Goal: Transaction & Acquisition: Book appointment/travel/reservation

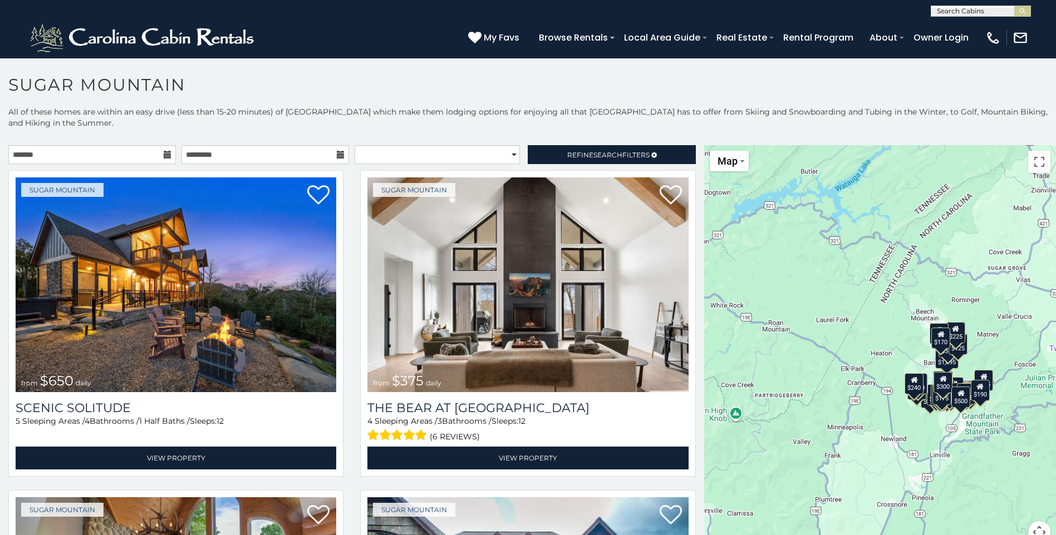
click at [164, 154] on icon at bounding box center [168, 155] width 8 height 8
click at [164, 152] on icon at bounding box center [168, 155] width 8 height 8
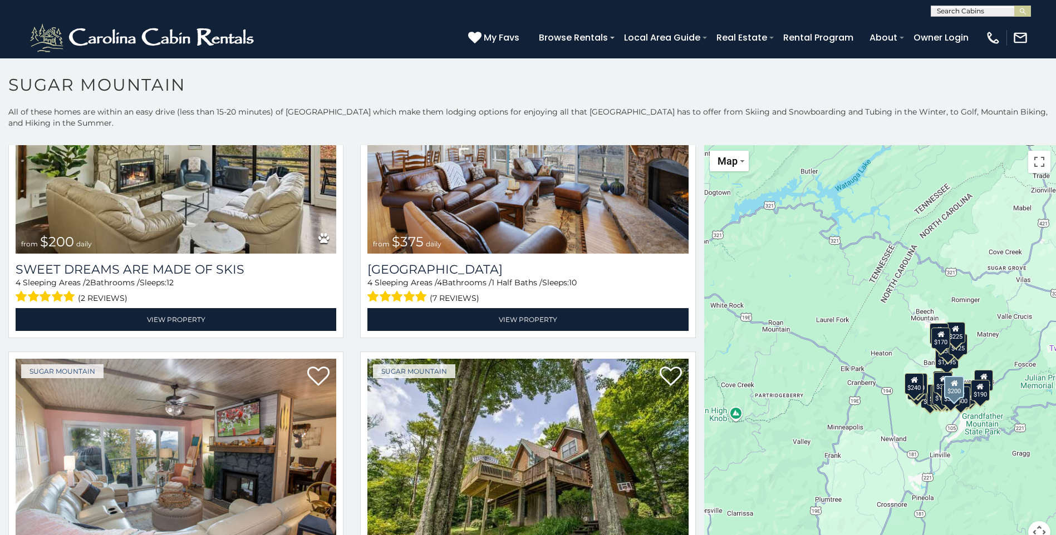
scroll to position [724, 0]
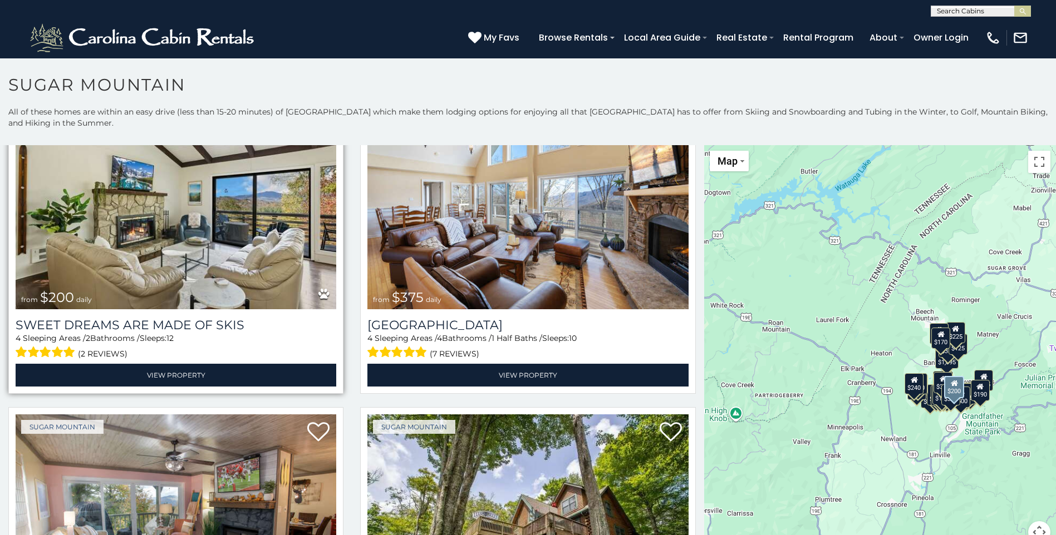
click at [141, 195] on img at bounding box center [176, 202] width 321 height 215
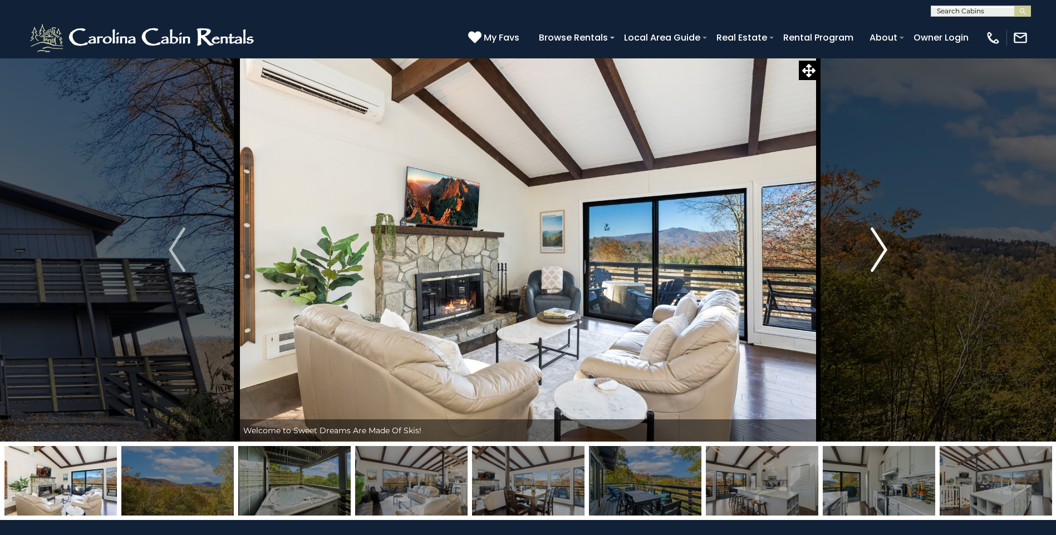
click at [882, 249] on img "Next" at bounding box center [879, 250] width 17 height 45
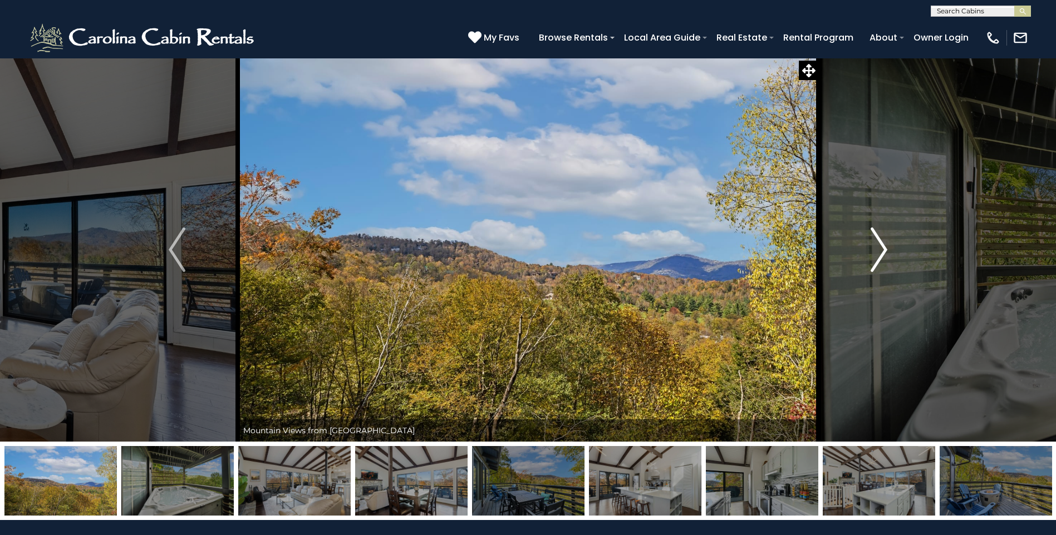
click at [882, 249] on img "Next" at bounding box center [879, 250] width 17 height 45
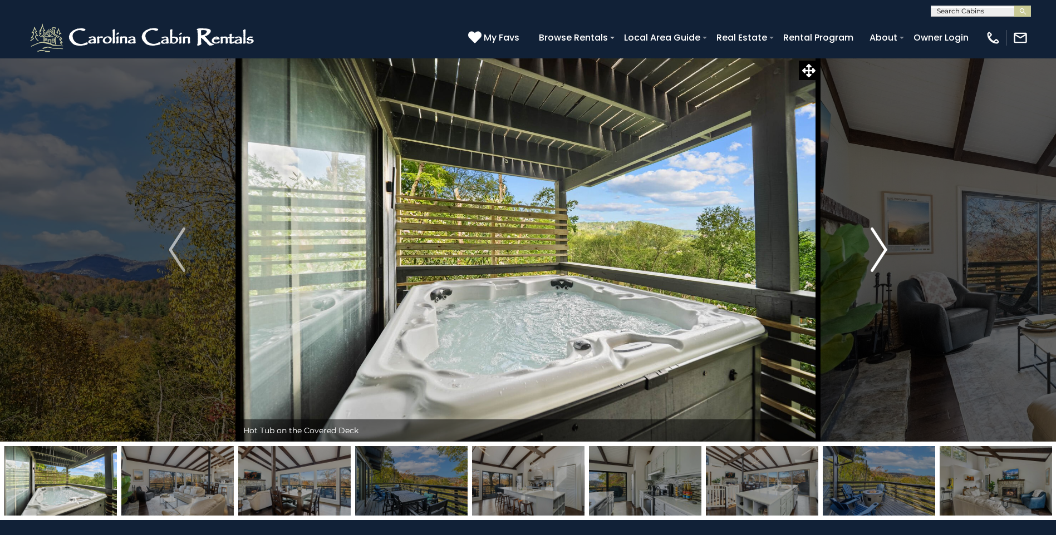
click at [882, 249] on img "Next" at bounding box center [879, 250] width 17 height 45
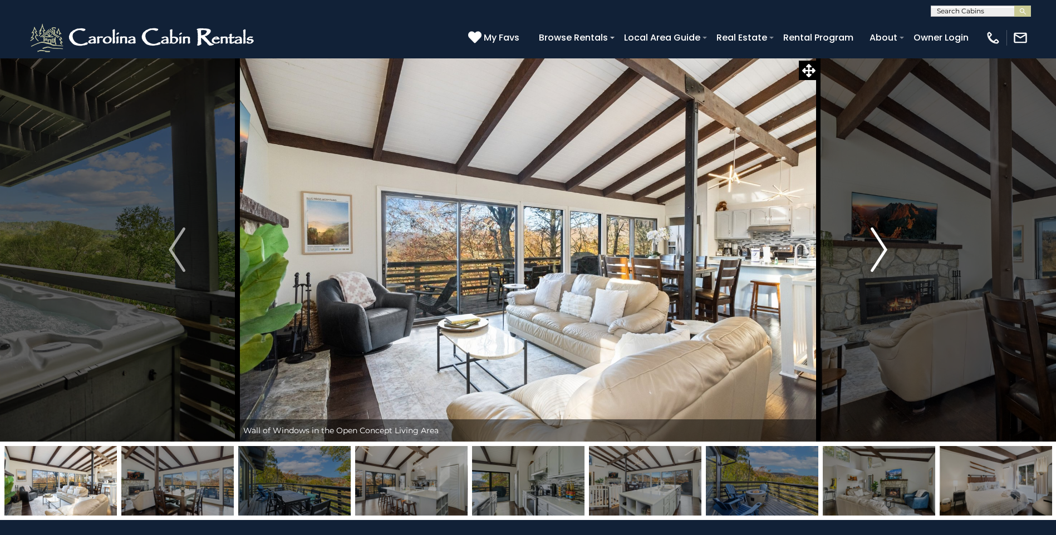
click at [882, 249] on img "Next" at bounding box center [879, 250] width 17 height 45
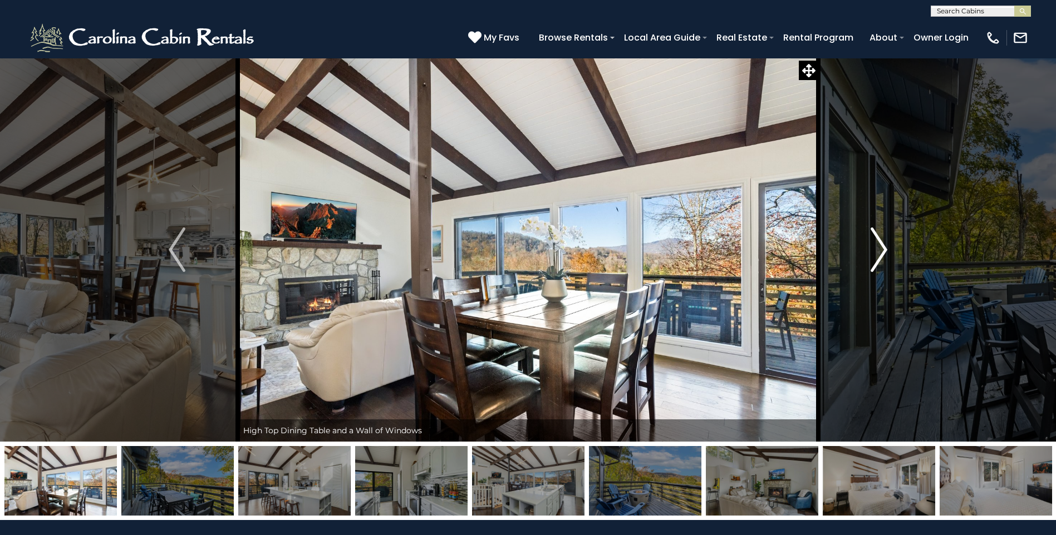
click at [882, 249] on img "Next" at bounding box center [879, 250] width 17 height 45
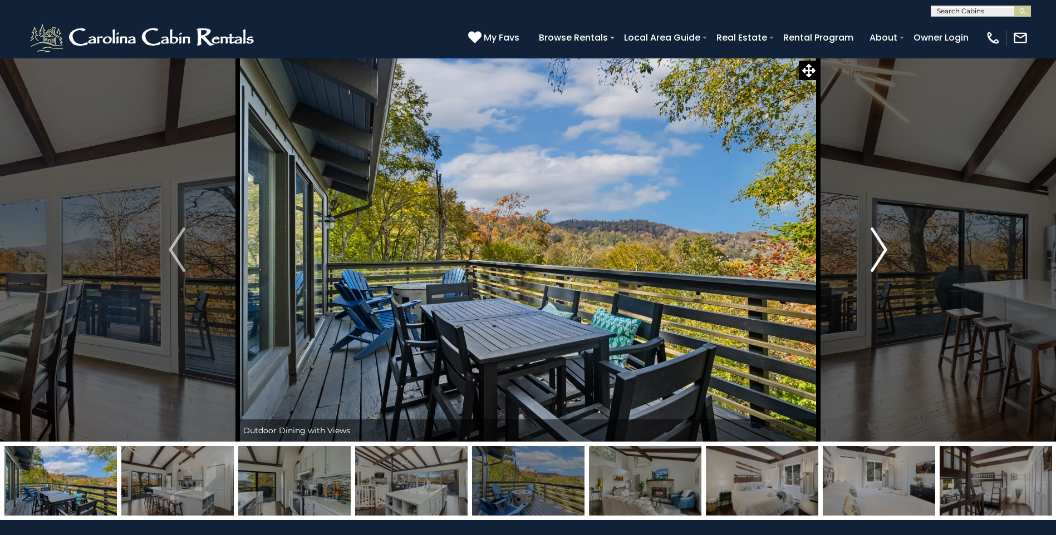
click at [882, 249] on img "Next" at bounding box center [879, 250] width 17 height 45
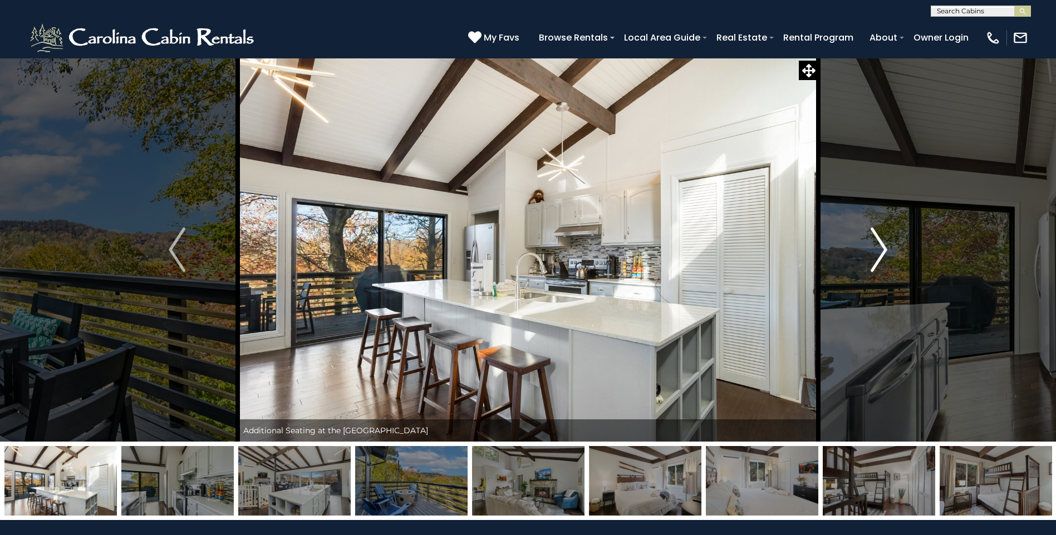
click at [882, 249] on img "Next" at bounding box center [879, 250] width 17 height 45
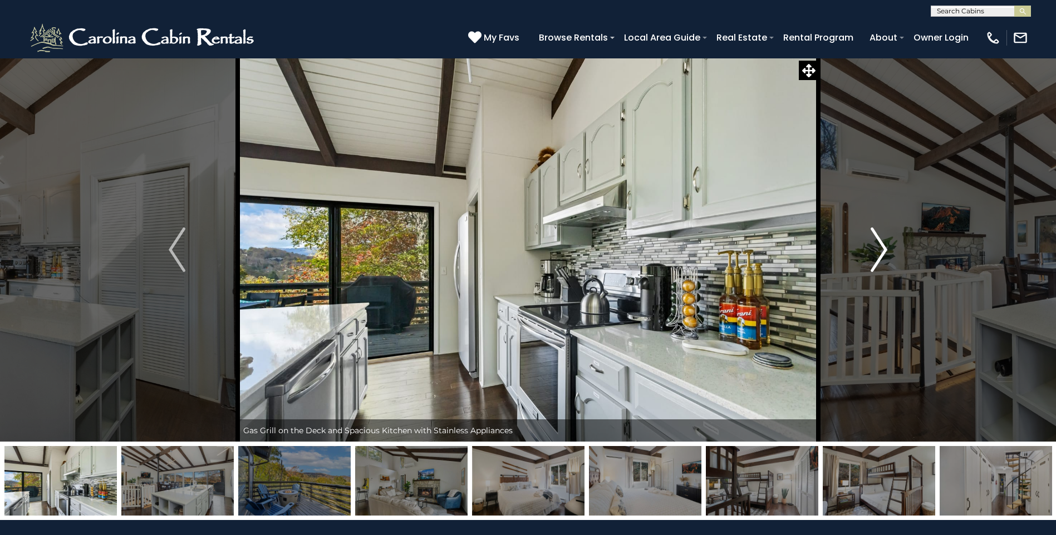
click at [882, 249] on img "Next" at bounding box center [879, 250] width 17 height 45
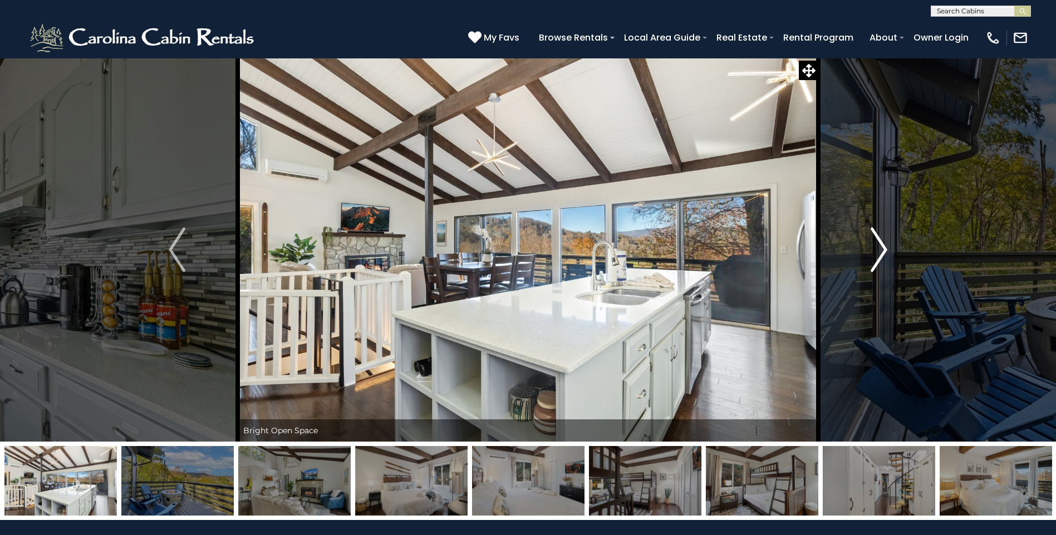
click at [882, 249] on img "Next" at bounding box center [879, 250] width 17 height 45
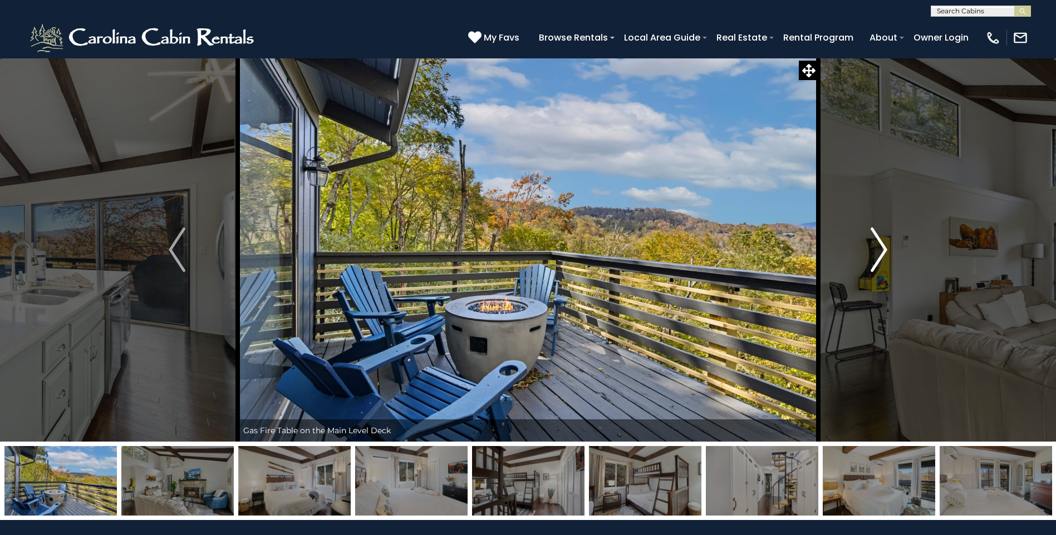
click at [882, 249] on img "Next" at bounding box center [879, 250] width 17 height 45
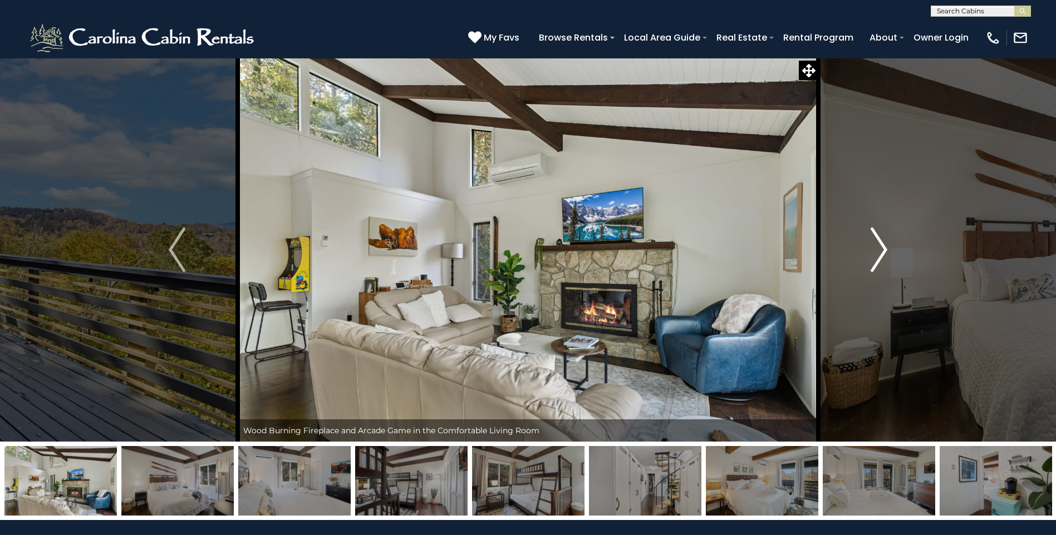
click at [882, 249] on img "Next" at bounding box center [879, 250] width 17 height 45
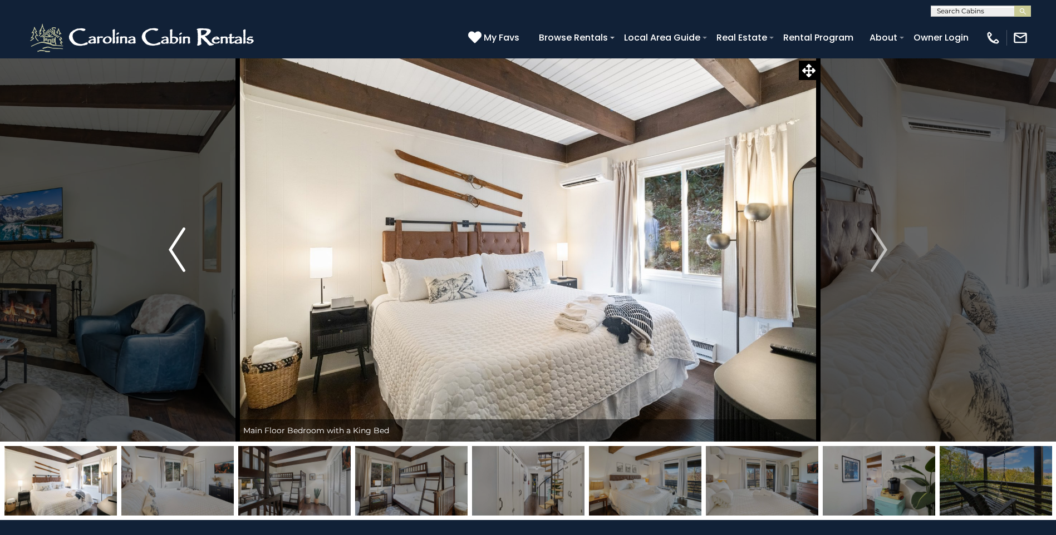
click at [172, 244] on img "Previous" at bounding box center [177, 250] width 17 height 45
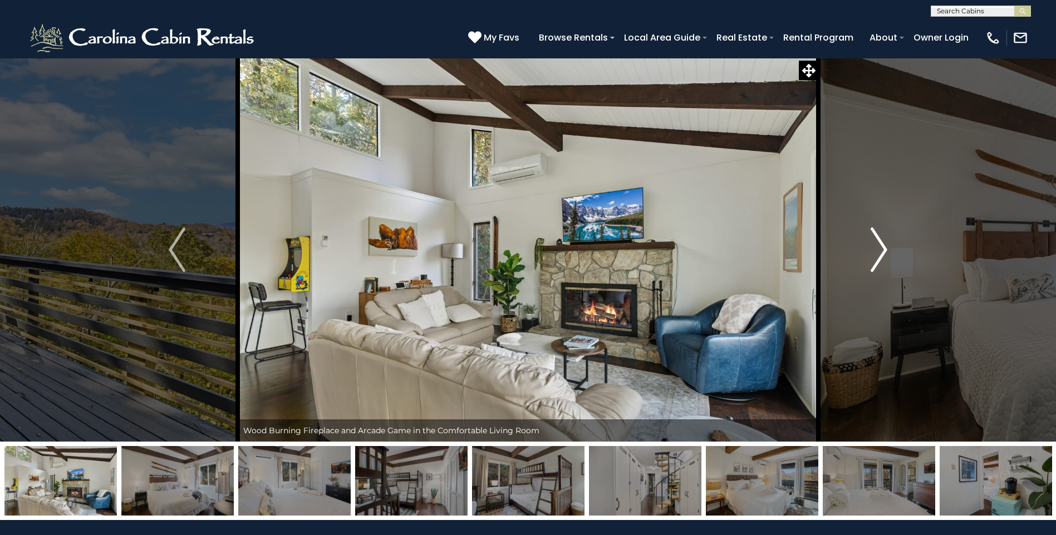
click at [876, 248] on img "Next" at bounding box center [879, 250] width 17 height 45
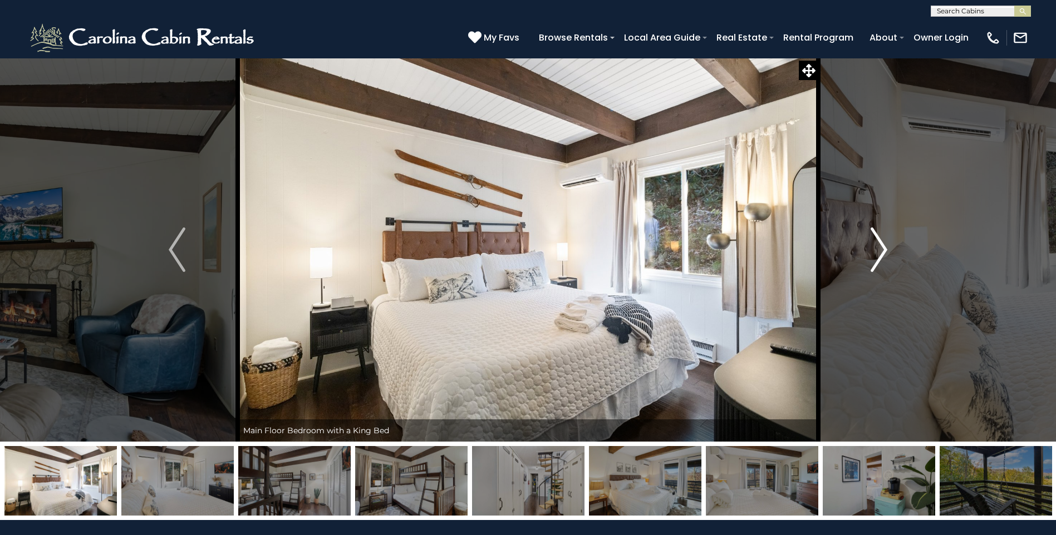
click at [876, 248] on img "Next" at bounding box center [879, 250] width 17 height 45
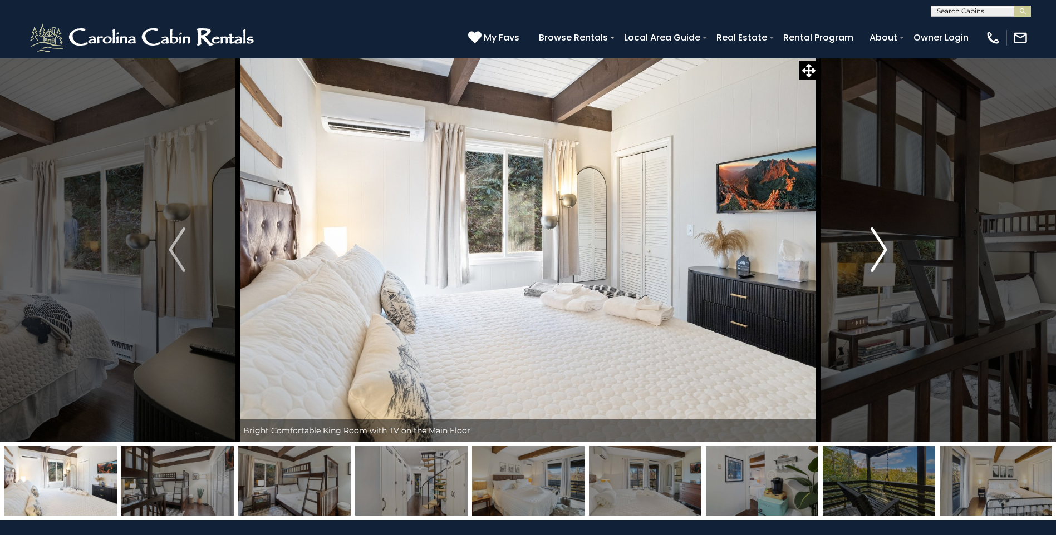
click at [876, 248] on img "Next" at bounding box center [879, 250] width 17 height 45
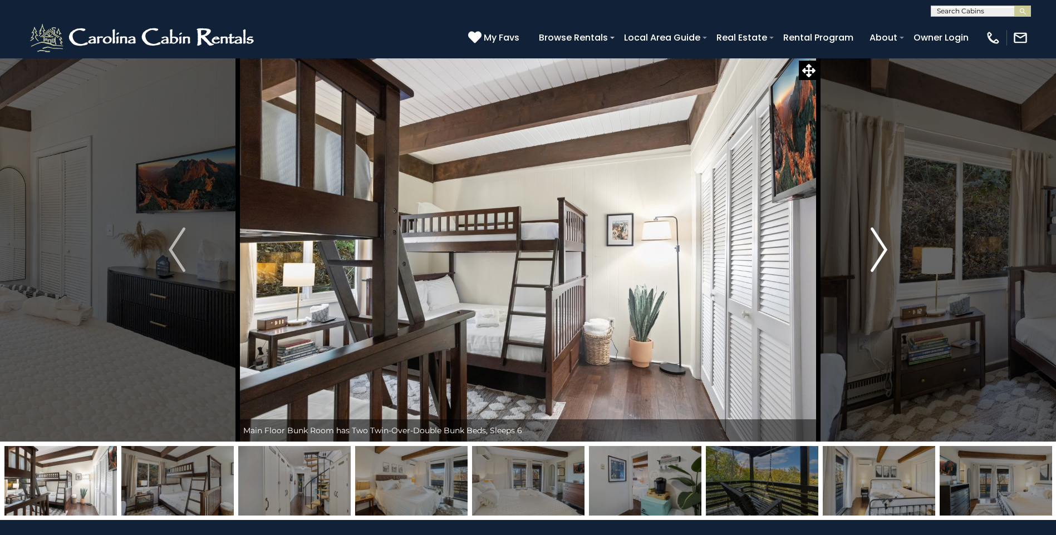
click at [876, 248] on img "Next" at bounding box center [879, 250] width 17 height 45
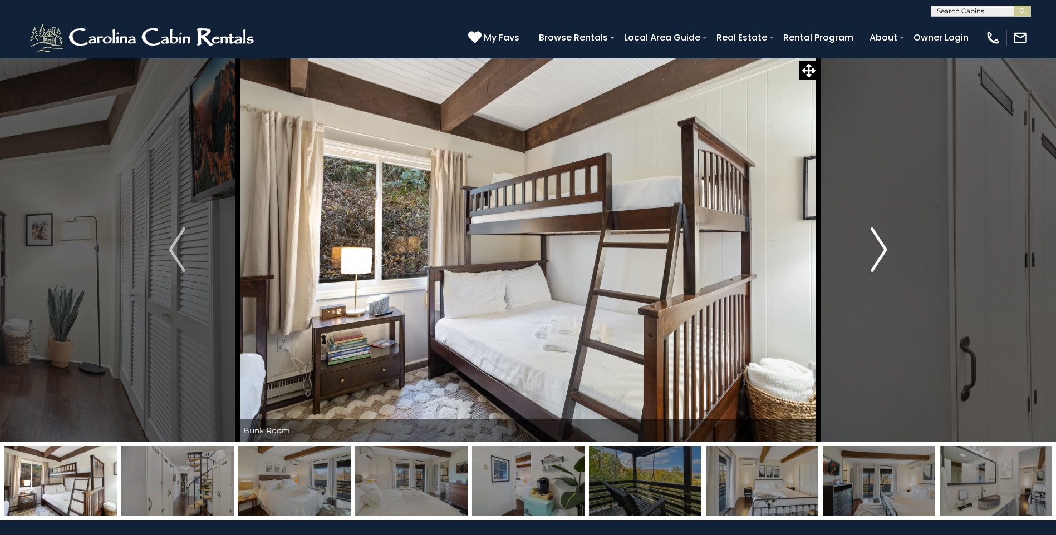
click at [876, 248] on img "Next" at bounding box center [879, 250] width 17 height 45
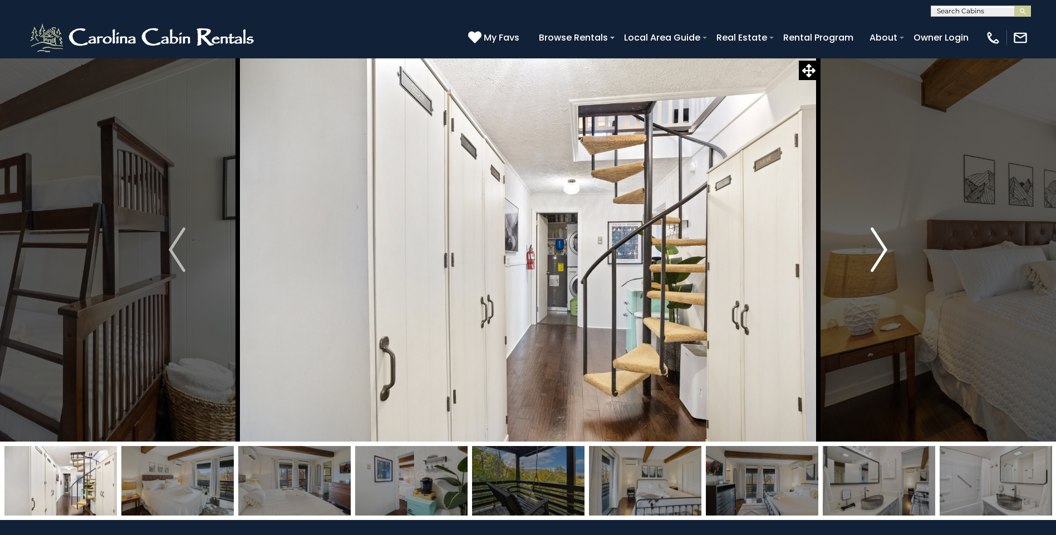
click at [876, 248] on img "Next" at bounding box center [879, 250] width 17 height 45
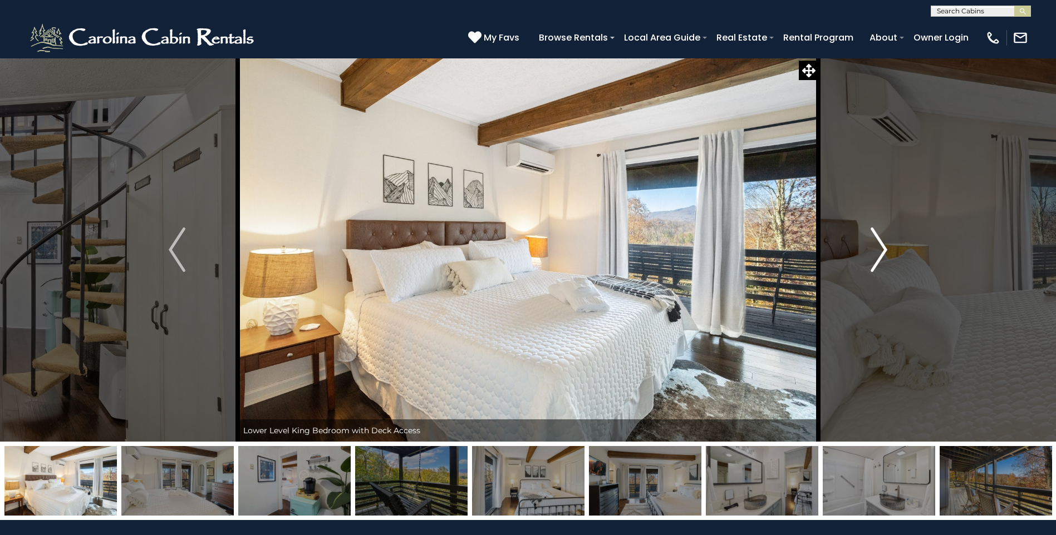
click at [876, 248] on img "Next" at bounding box center [879, 250] width 17 height 45
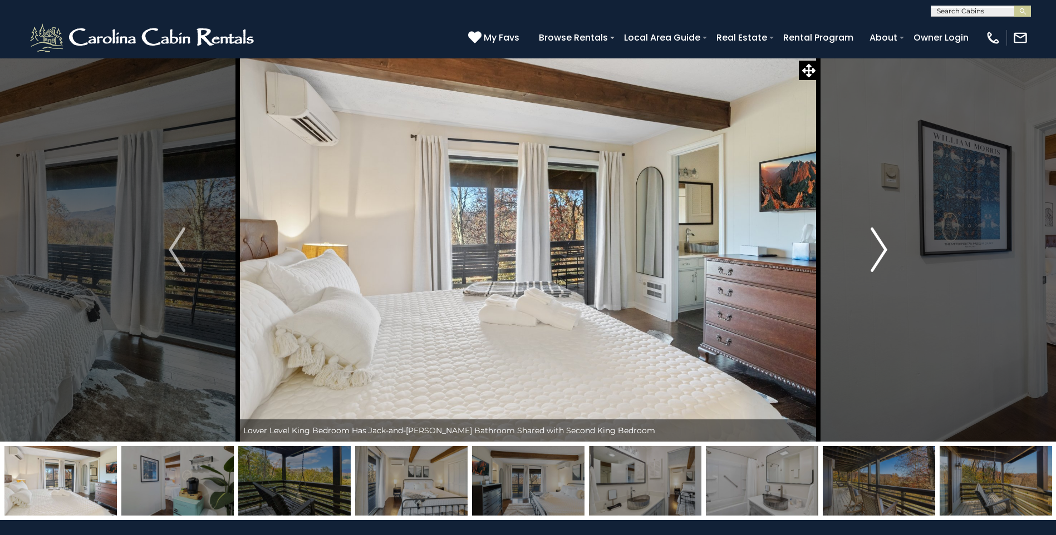
click at [876, 248] on img "Next" at bounding box center [879, 250] width 17 height 45
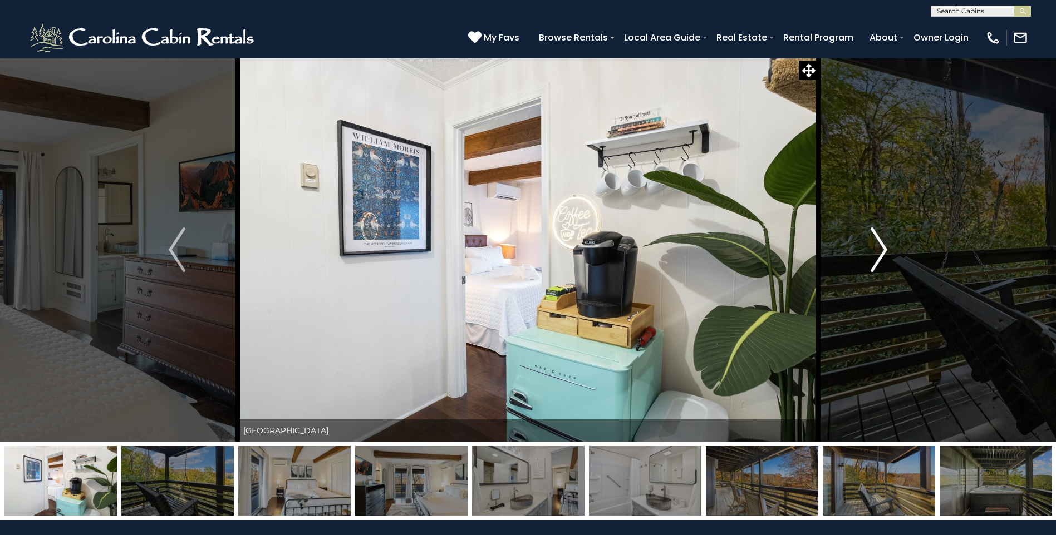
click at [876, 248] on img "Next" at bounding box center [879, 250] width 17 height 45
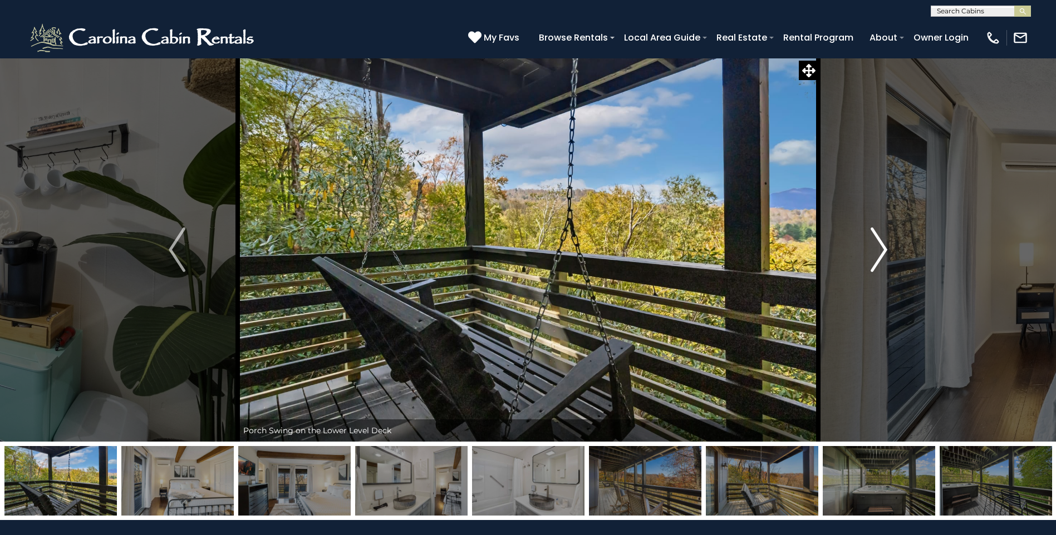
click at [876, 248] on img "Next" at bounding box center [879, 250] width 17 height 45
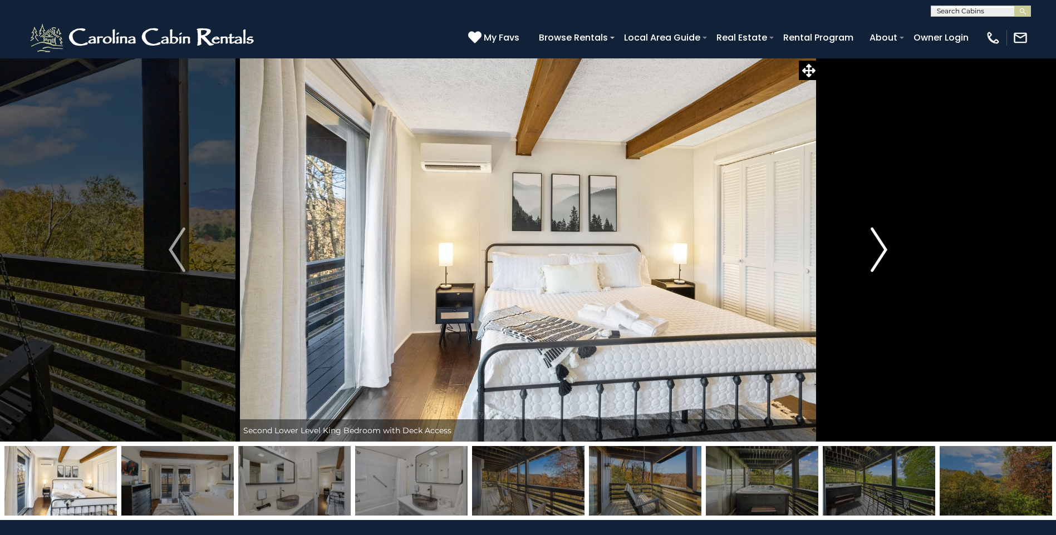
click at [876, 248] on img "Next" at bounding box center [879, 250] width 17 height 45
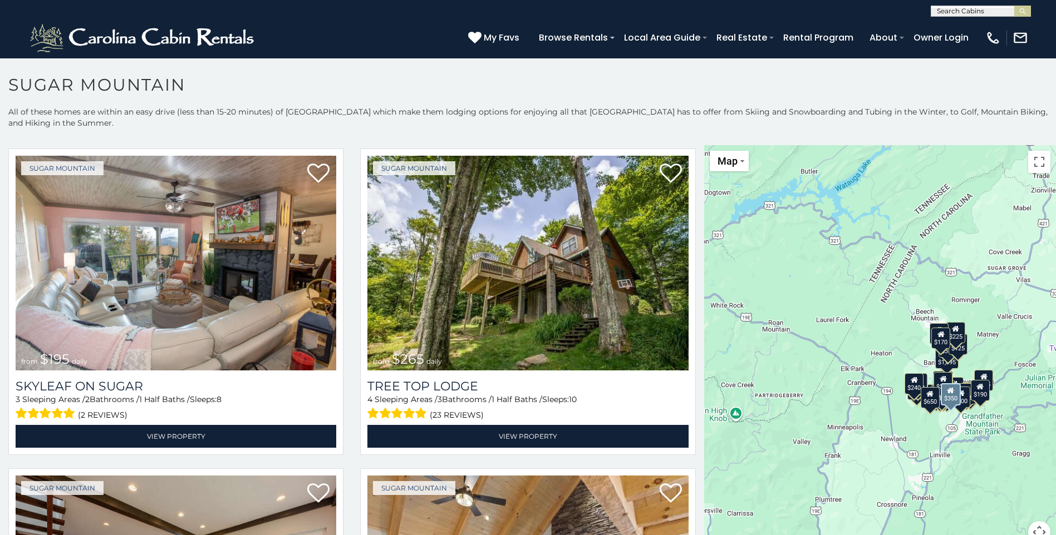
scroll to position [1002, 0]
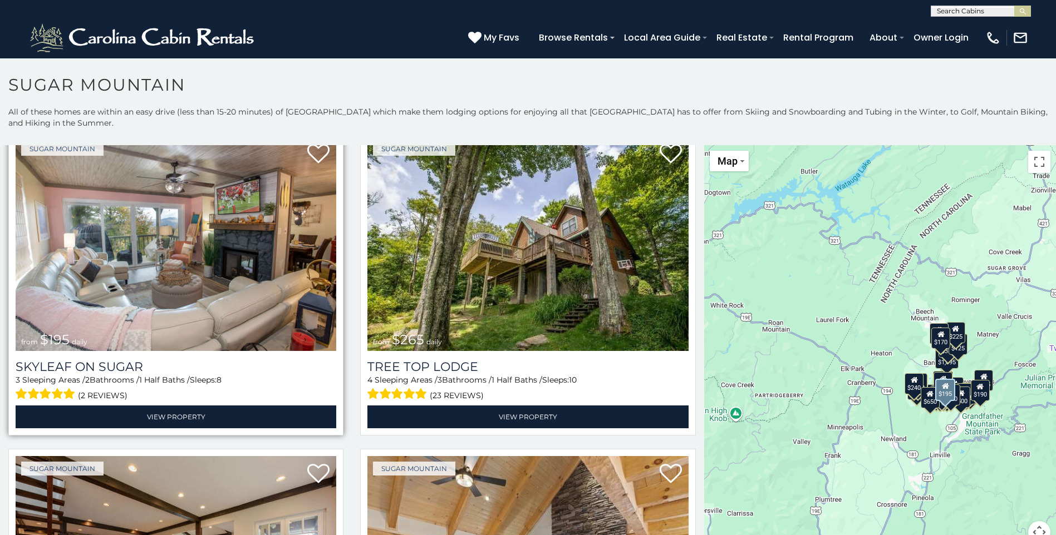
click at [193, 282] on img at bounding box center [176, 243] width 321 height 215
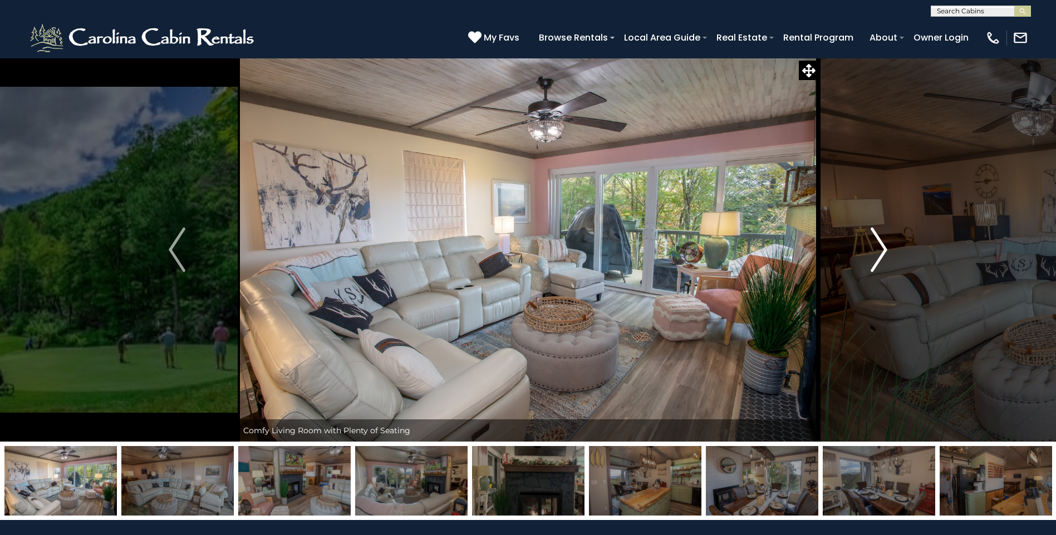
click at [878, 240] on img "Next" at bounding box center [879, 250] width 17 height 45
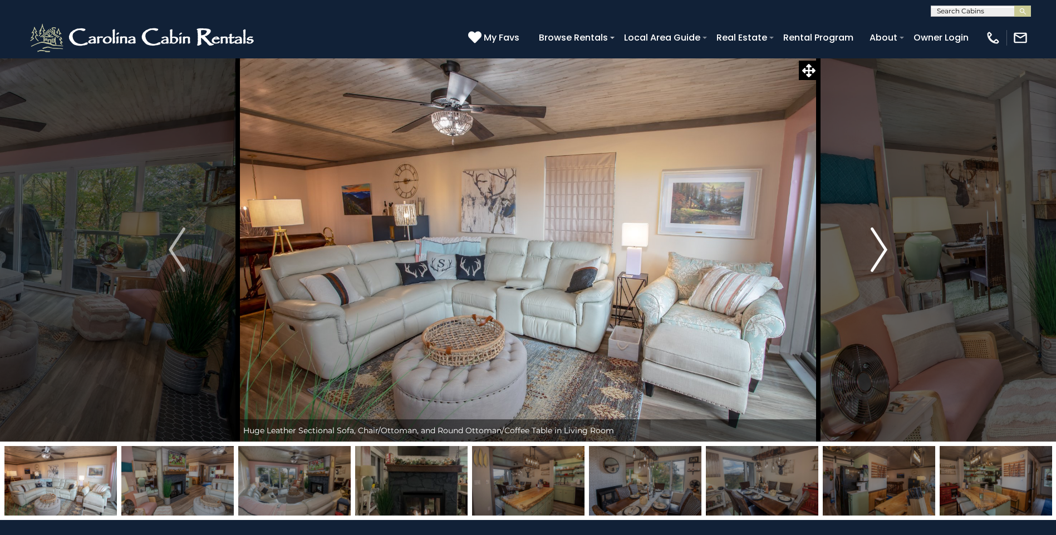
click at [878, 240] on img "Next" at bounding box center [879, 250] width 17 height 45
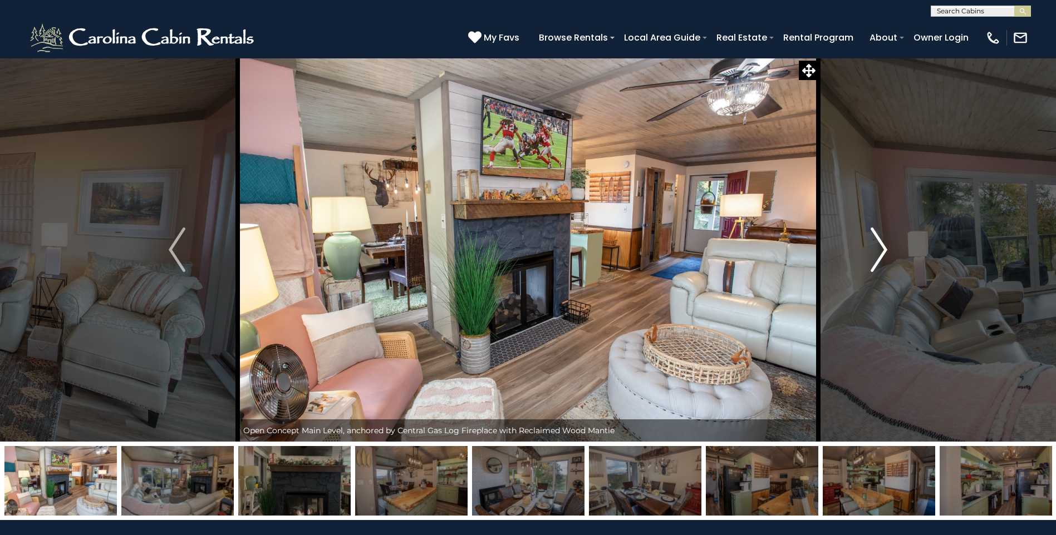
click at [878, 240] on img "Next" at bounding box center [879, 250] width 17 height 45
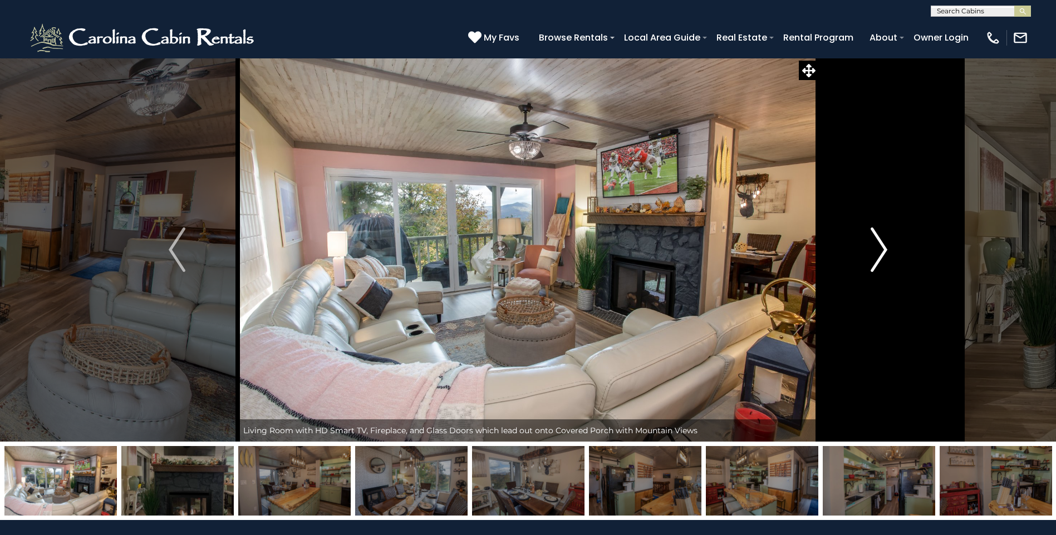
click at [878, 240] on img "Next" at bounding box center [879, 250] width 17 height 45
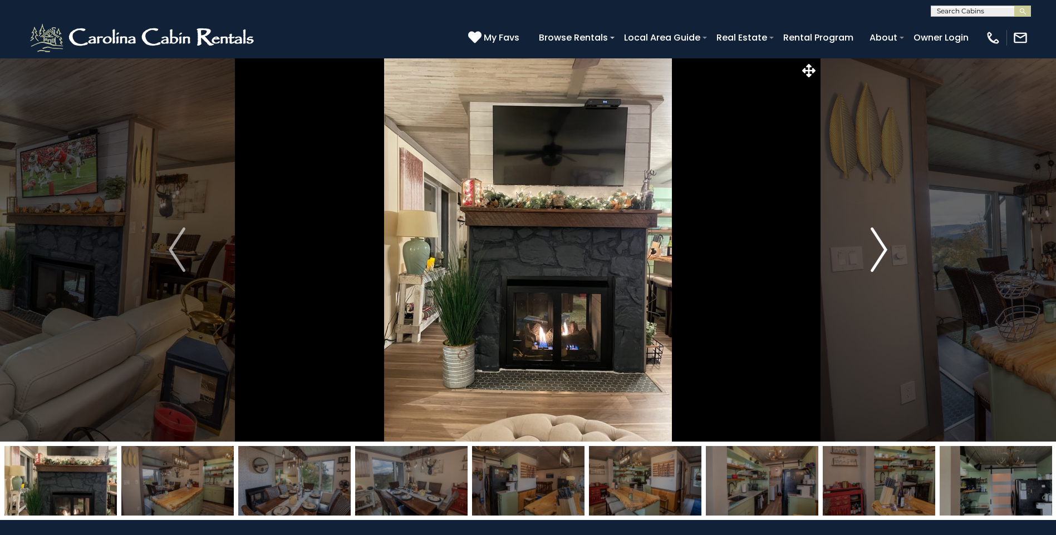
click at [878, 240] on img "Next" at bounding box center [879, 250] width 17 height 45
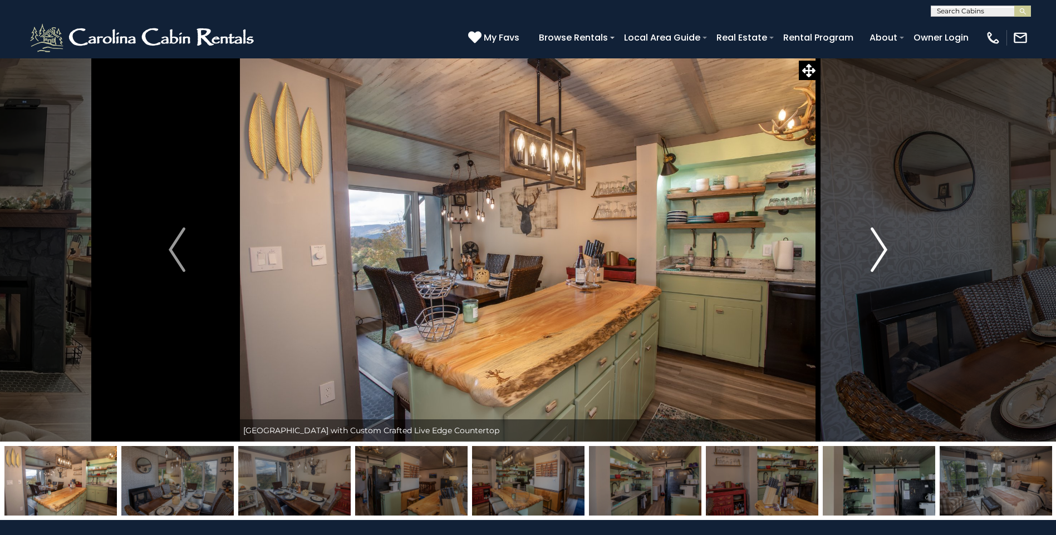
click at [878, 240] on img "Next" at bounding box center [879, 250] width 17 height 45
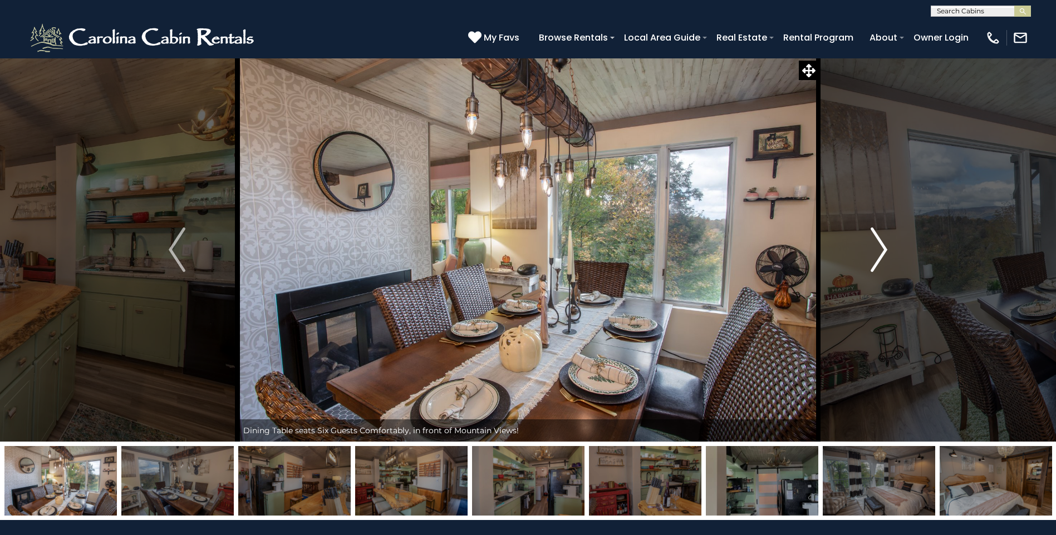
click at [878, 240] on img "Next" at bounding box center [879, 250] width 17 height 45
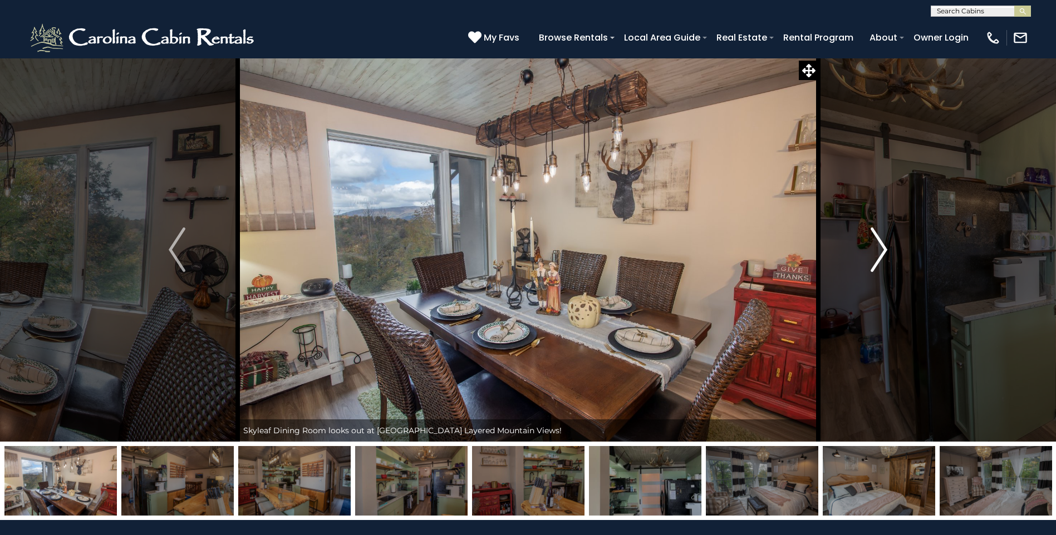
click at [878, 240] on img "Next" at bounding box center [879, 250] width 17 height 45
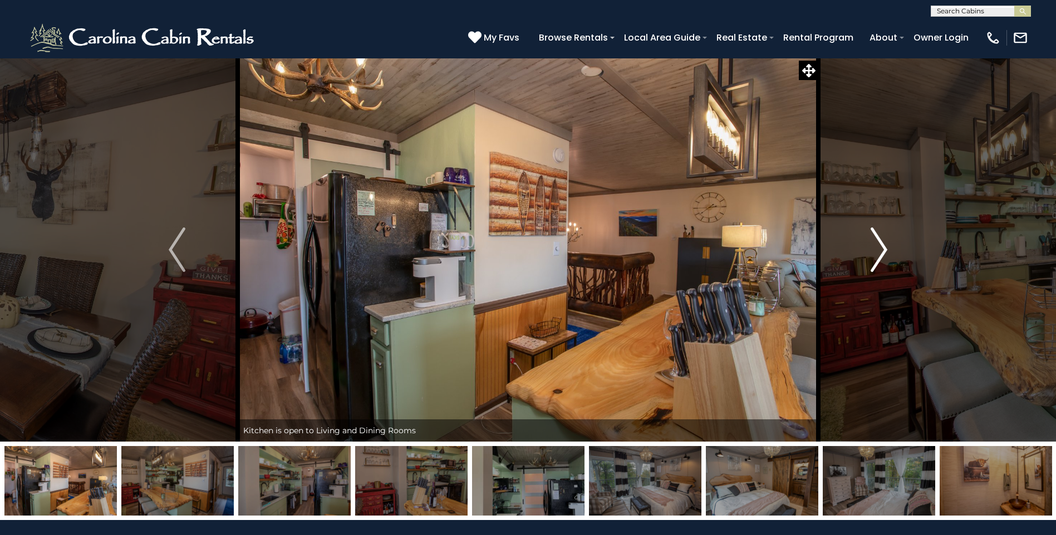
click at [878, 240] on img "Next" at bounding box center [879, 250] width 17 height 45
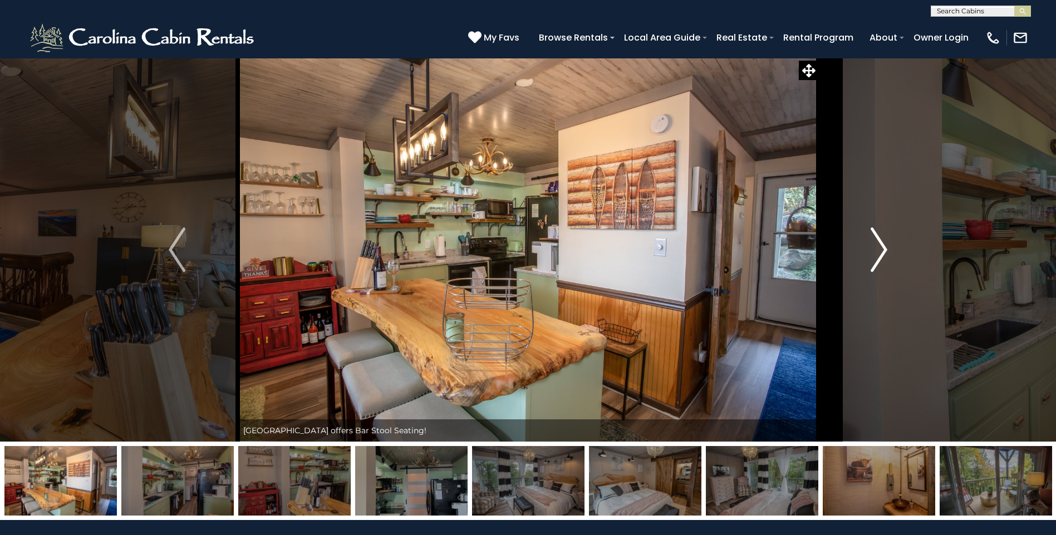
click at [878, 240] on img "Next" at bounding box center [879, 250] width 17 height 45
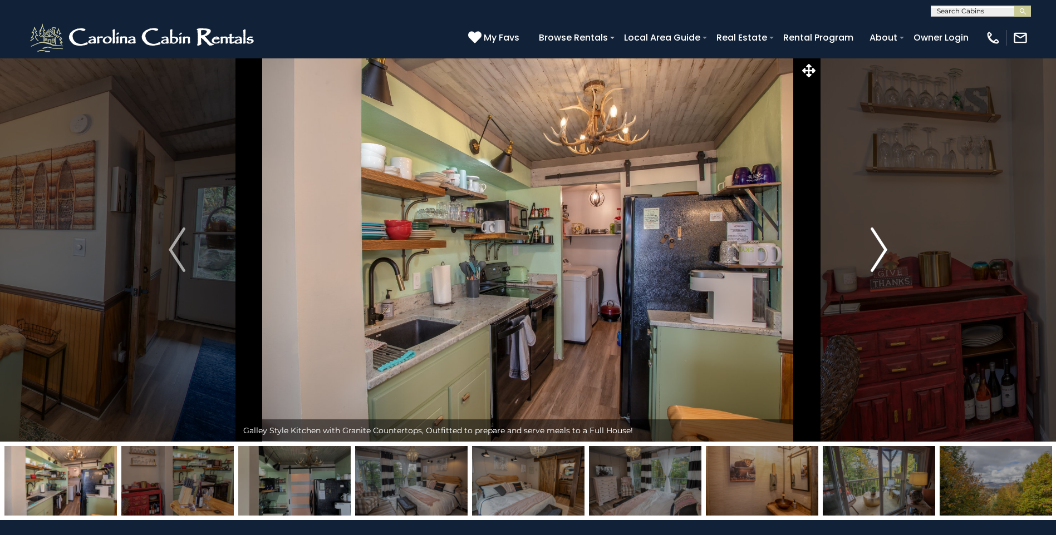
click at [878, 240] on img "Next" at bounding box center [879, 250] width 17 height 45
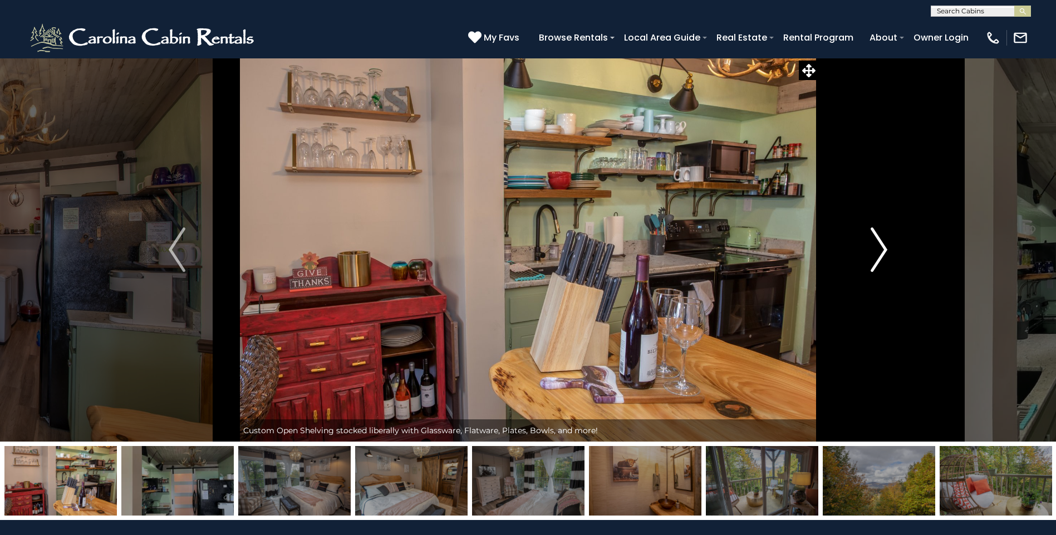
click at [878, 240] on img "Next" at bounding box center [879, 250] width 17 height 45
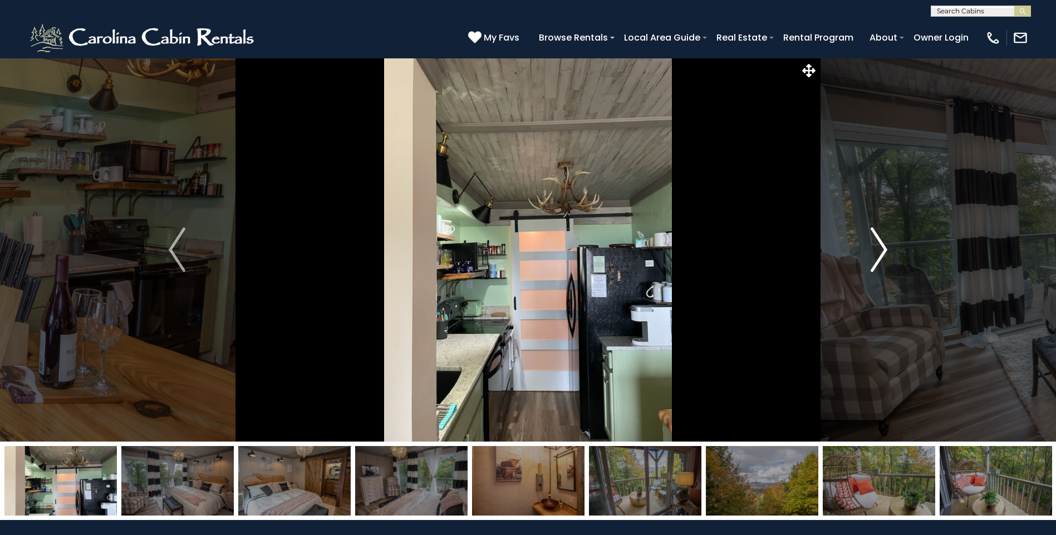
click at [878, 240] on img "Next" at bounding box center [879, 250] width 17 height 45
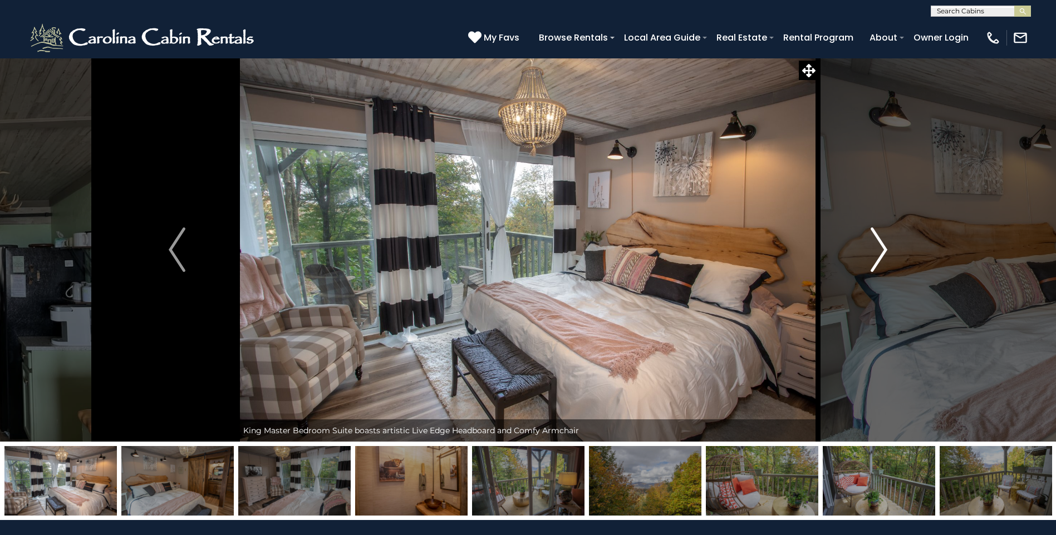
click at [878, 240] on img "Next" at bounding box center [879, 250] width 17 height 45
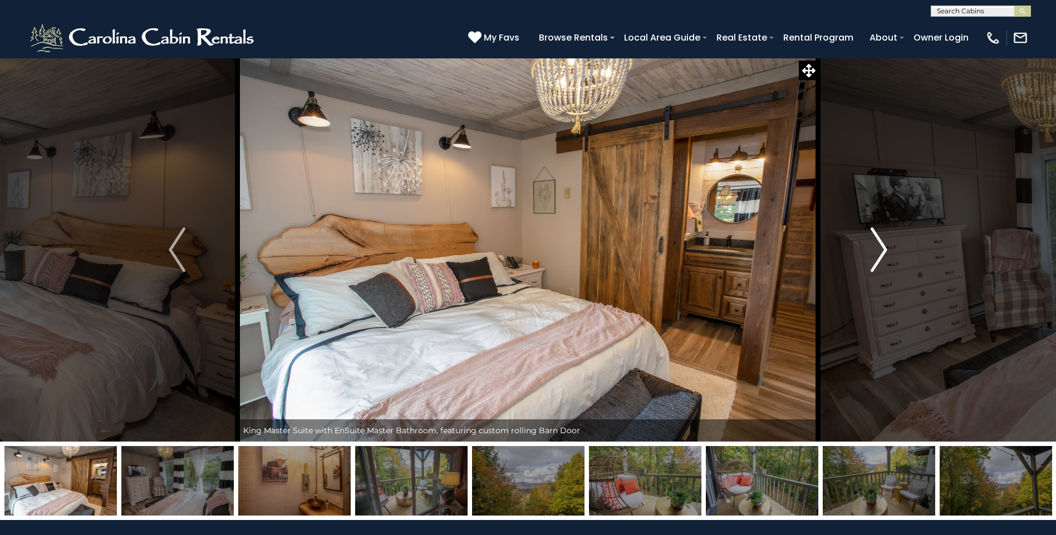
click at [878, 240] on img "Next" at bounding box center [879, 250] width 17 height 45
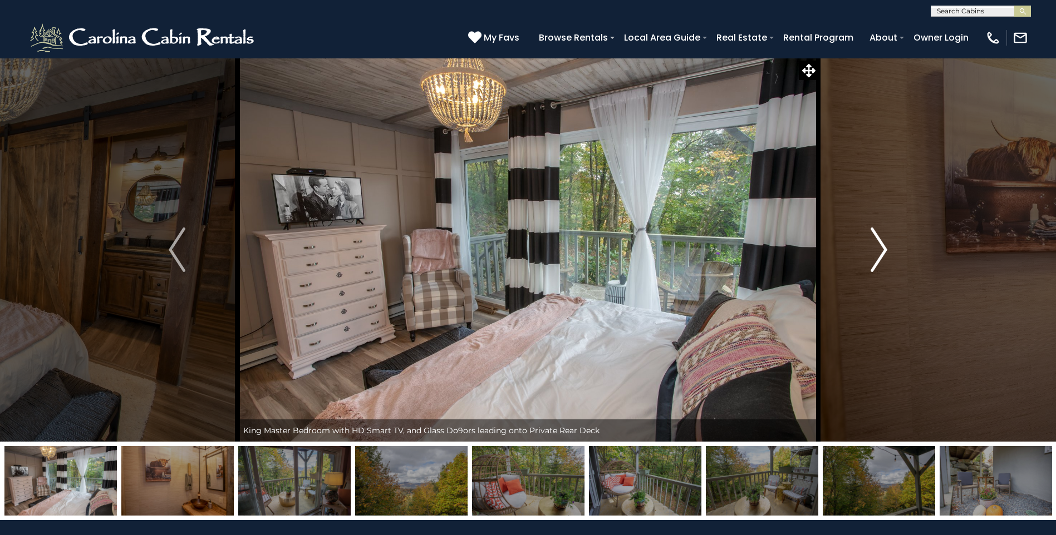
click at [878, 240] on img "Next" at bounding box center [879, 250] width 17 height 45
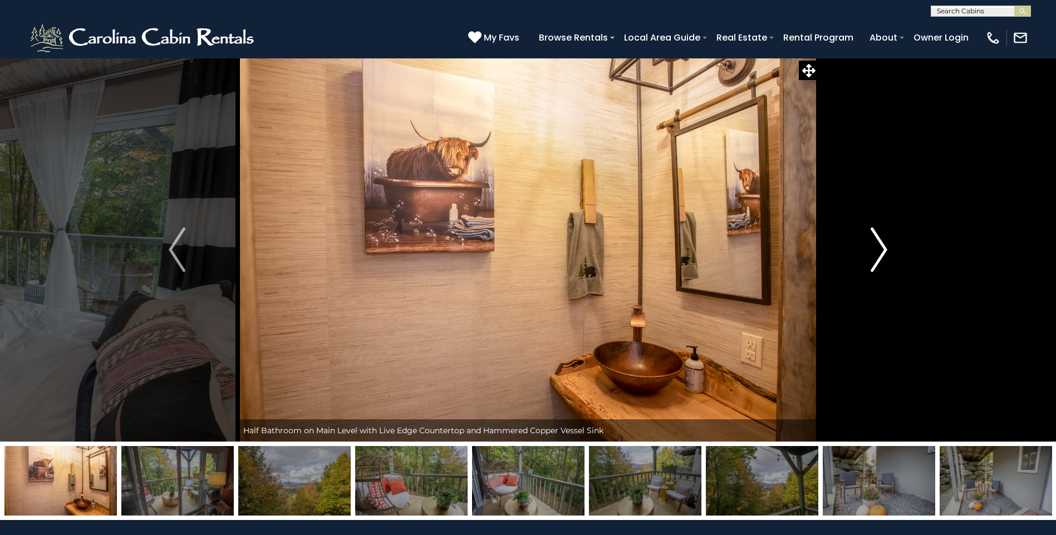
click at [878, 240] on img "Next" at bounding box center [879, 250] width 17 height 45
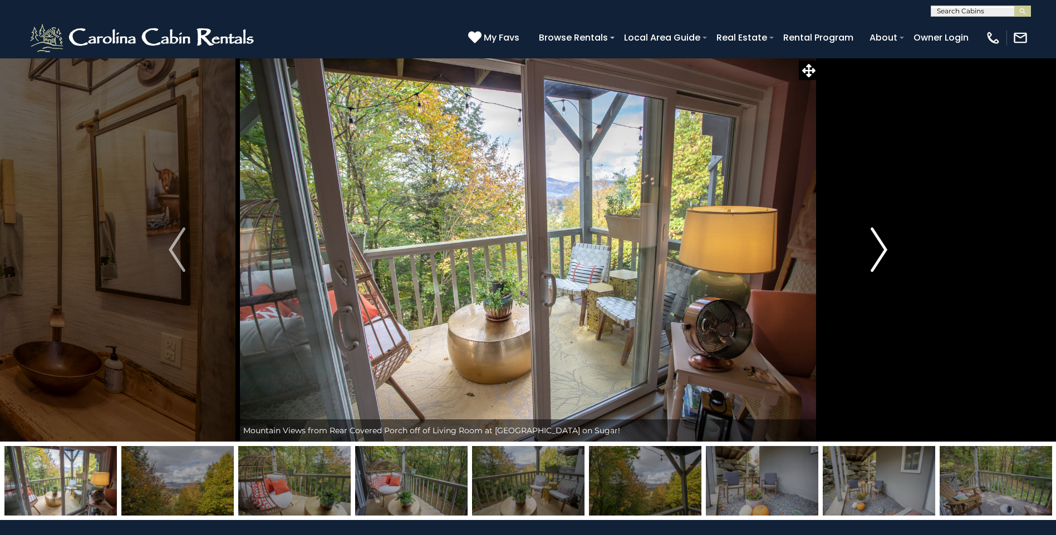
click at [878, 240] on img "Next" at bounding box center [879, 250] width 17 height 45
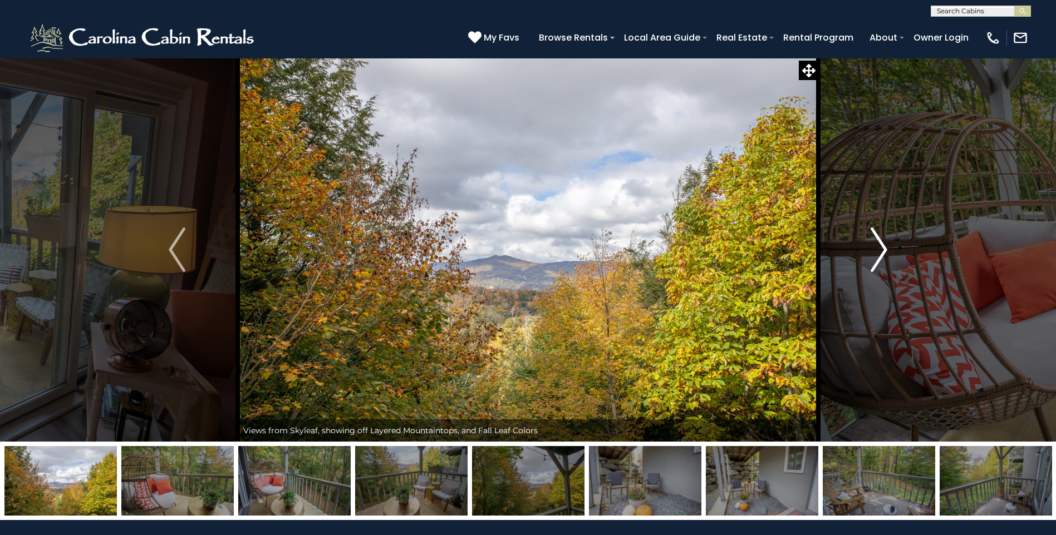
click at [878, 240] on img "Next" at bounding box center [879, 250] width 17 height 45
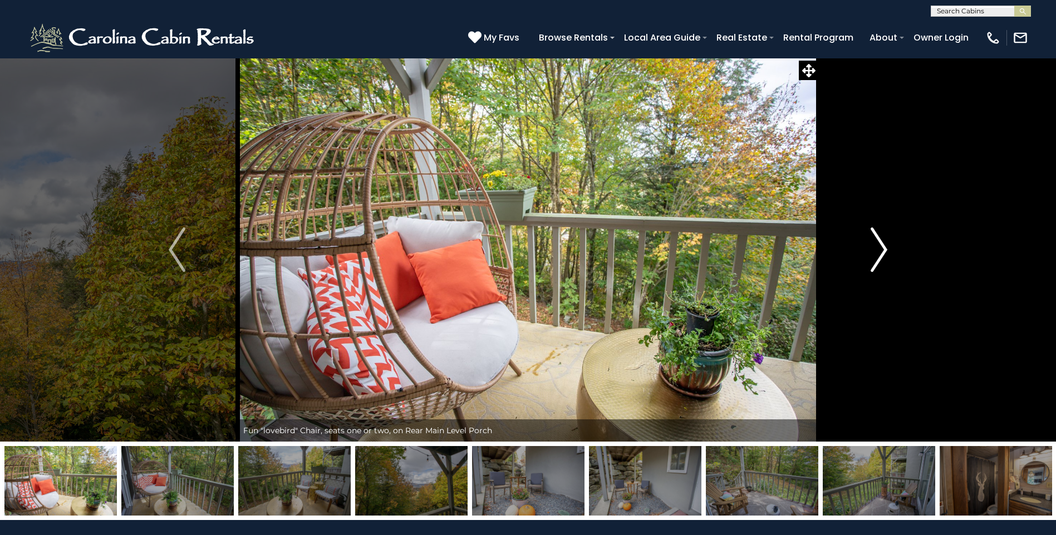
click at [878, 240] on img "Next" at bounding box center [879, 250] width 17 height 45
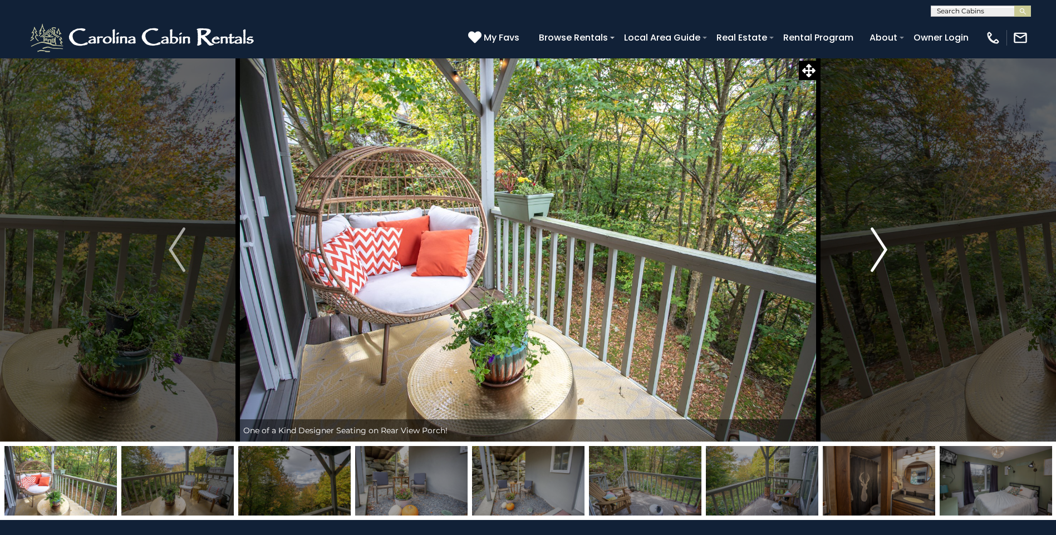
click at [878, 240] on img "Next" at bounding box center [879, 250] width 17 height 45
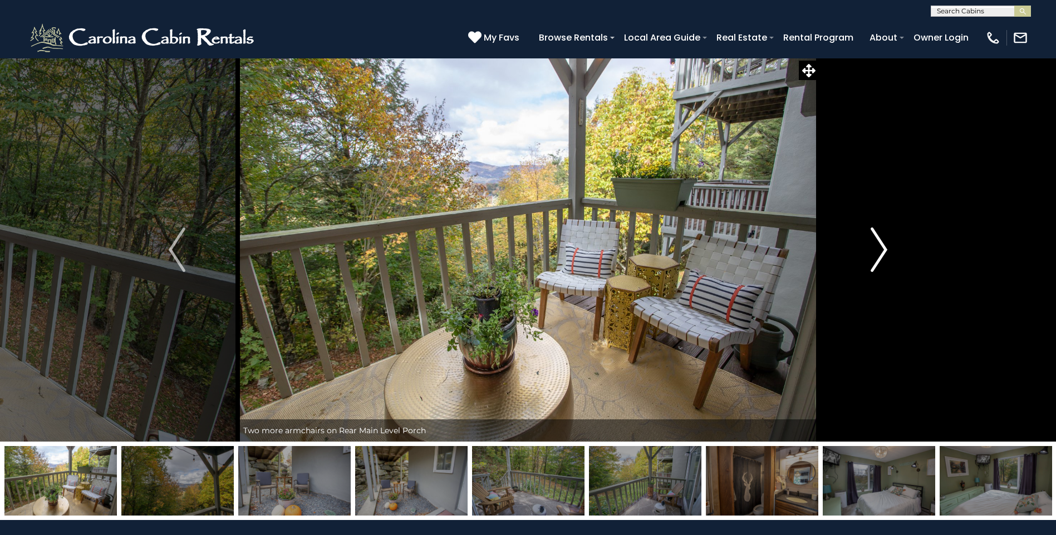
click at [878, 240] on img "Next" at bounding box center [879, 250] width 17 height 45
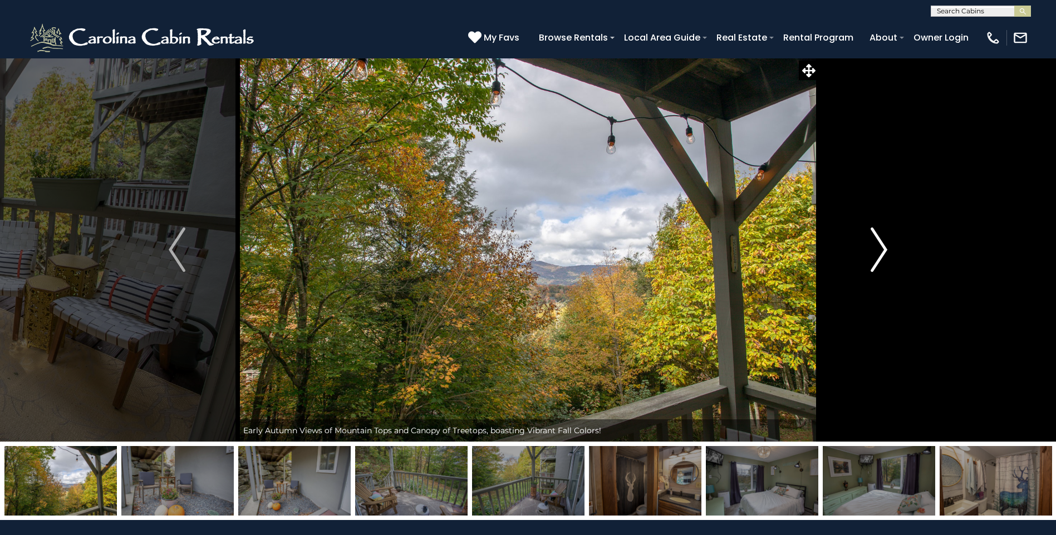
click at [878, 240] on img "Next" at bounding box center [879, 250] width 17 height 45
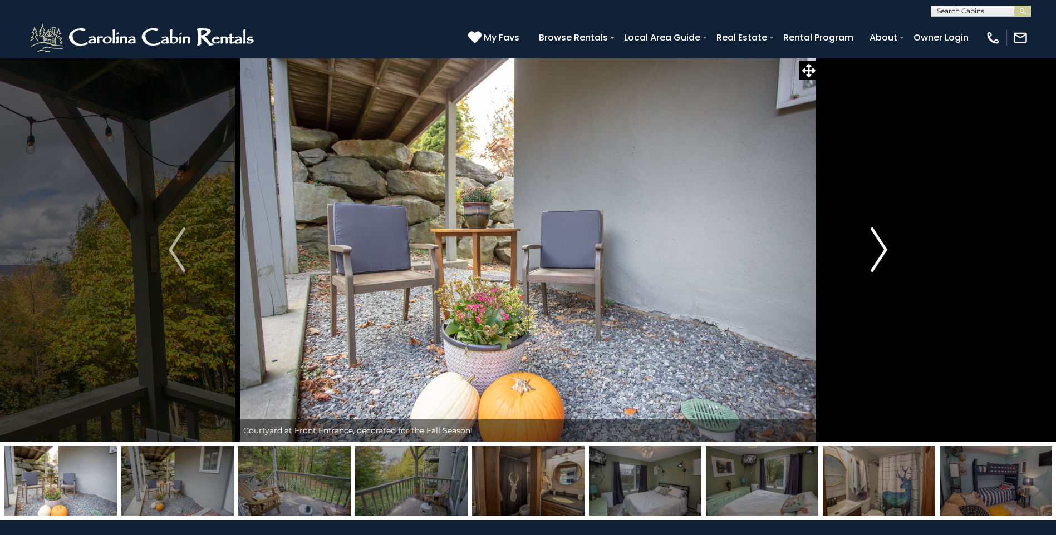
click at [878, 240] on img "Next" at bounding box center [879, 250] width 17 height 45
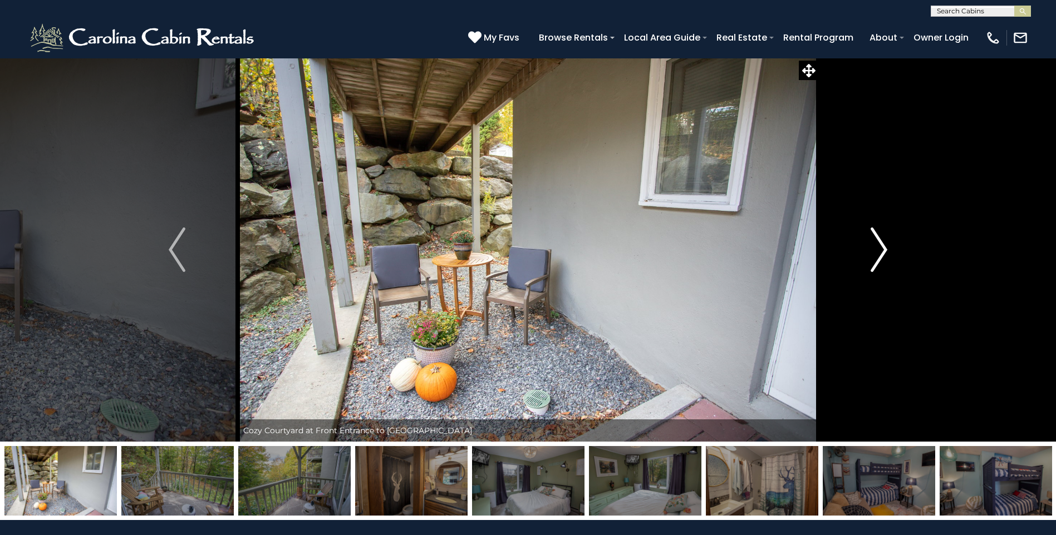
click at [878, 240] on img "Next" at bounding box center [879, 250] width 17 height 45
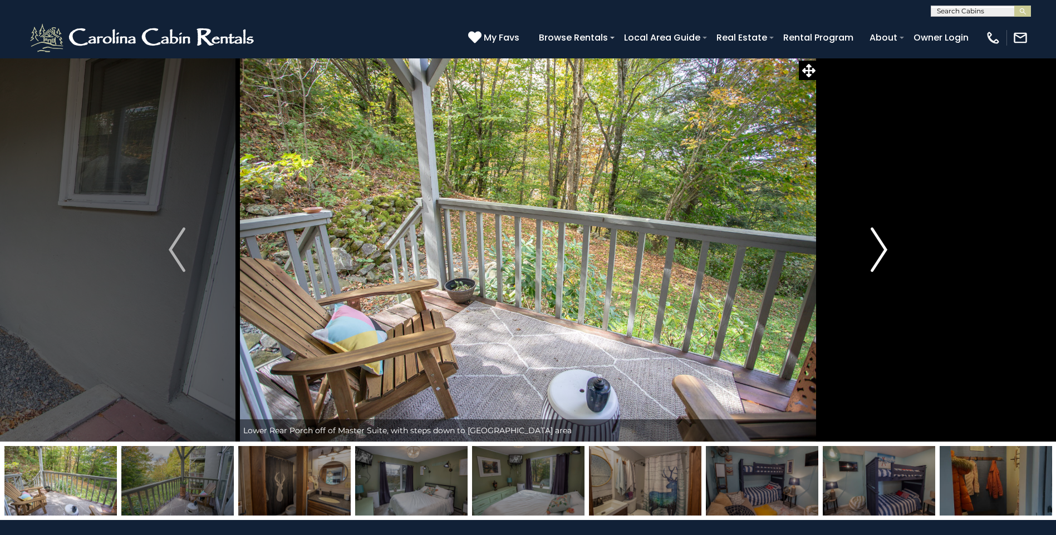
click at [878, 240] on img "Next" at bounding box center [879, 250] width 17 height 45
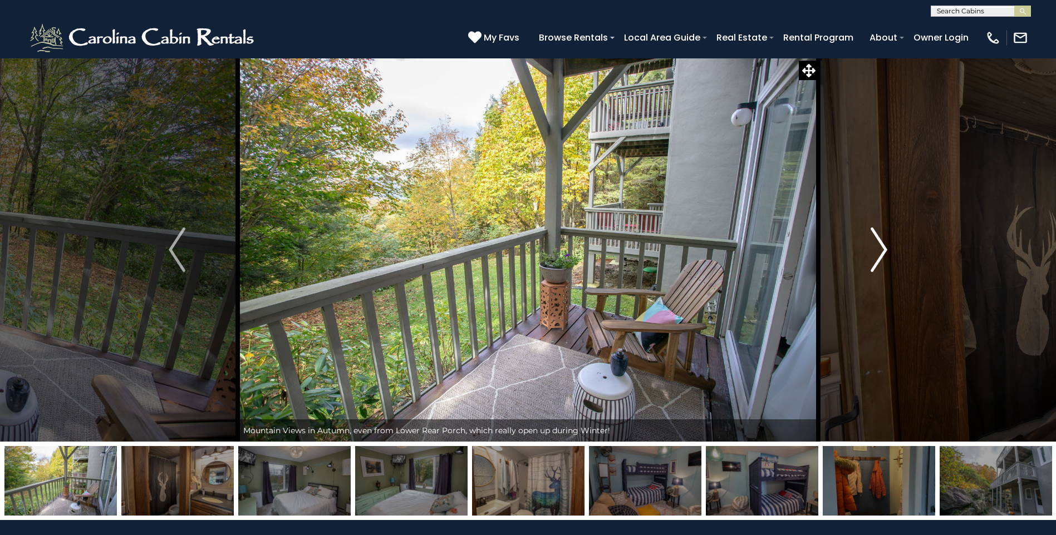
click at [878, 240] on img "Next" at bounding box center [879, 250] width 17 height 45
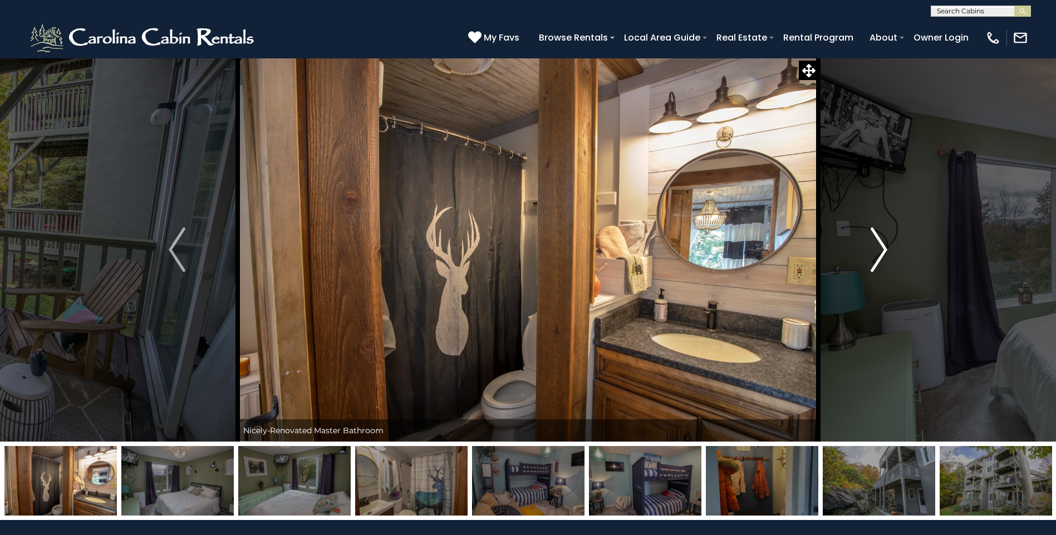
click at [878, 240] on img "Next" at bounding box center [879, 250] width 17 height 45
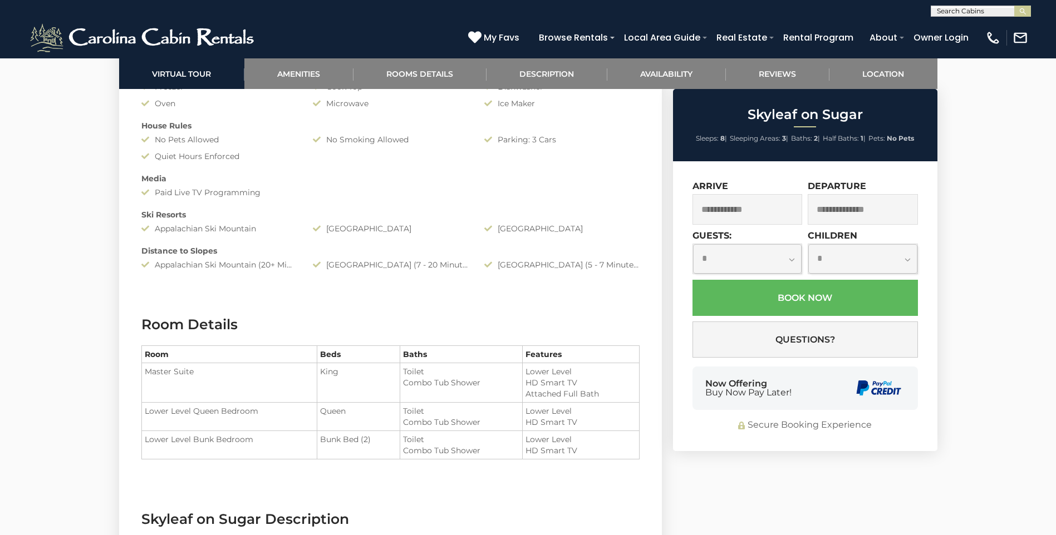
scroll to position [1113, 0]
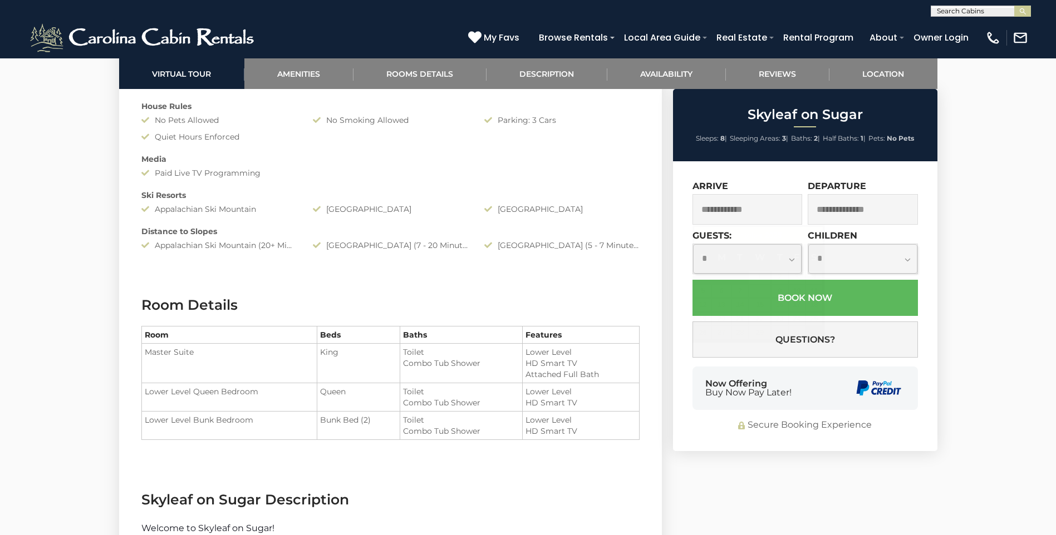
click at [773, 209] on input "text" at bounding box center [747, 209] width 110 height 31
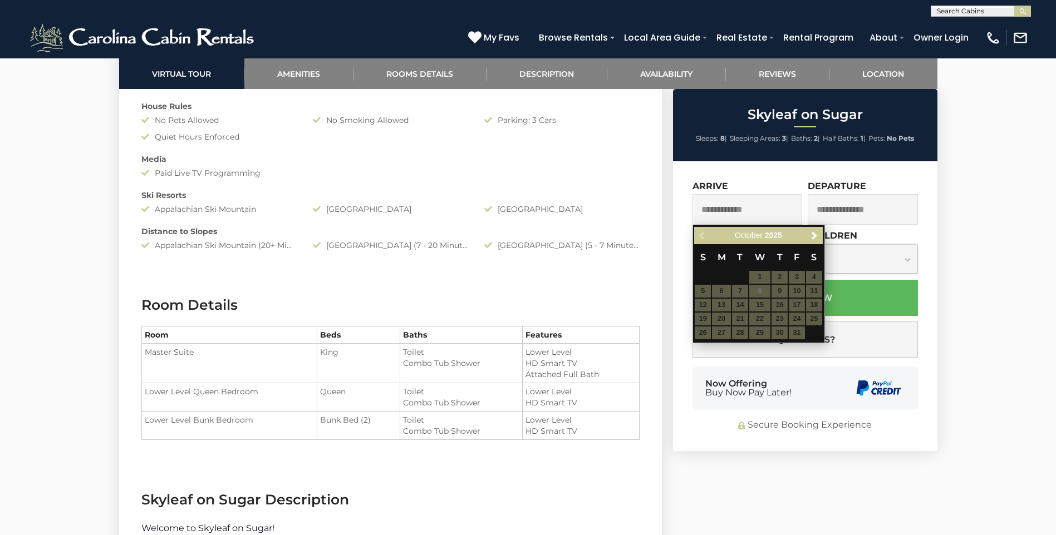
click at [759, 317] on table "S M T W T F S 1 2 3 4 5 6 7 8 9 10 11 12 13 14 15 16 17 18 19 20 21 22 23 24 25…" at bounding box center [758, 292] width 128 height 96
